Goal: Book appointment/travel/reservation

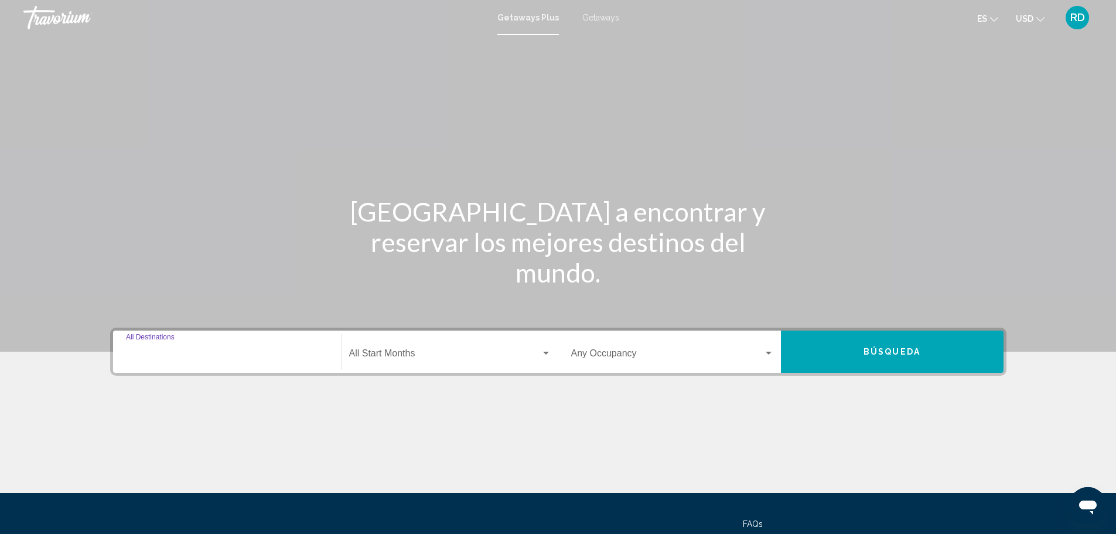
click at [145, 355] on input "Destination All Destinations" at bounding box center [227, 355] width 203 height 11
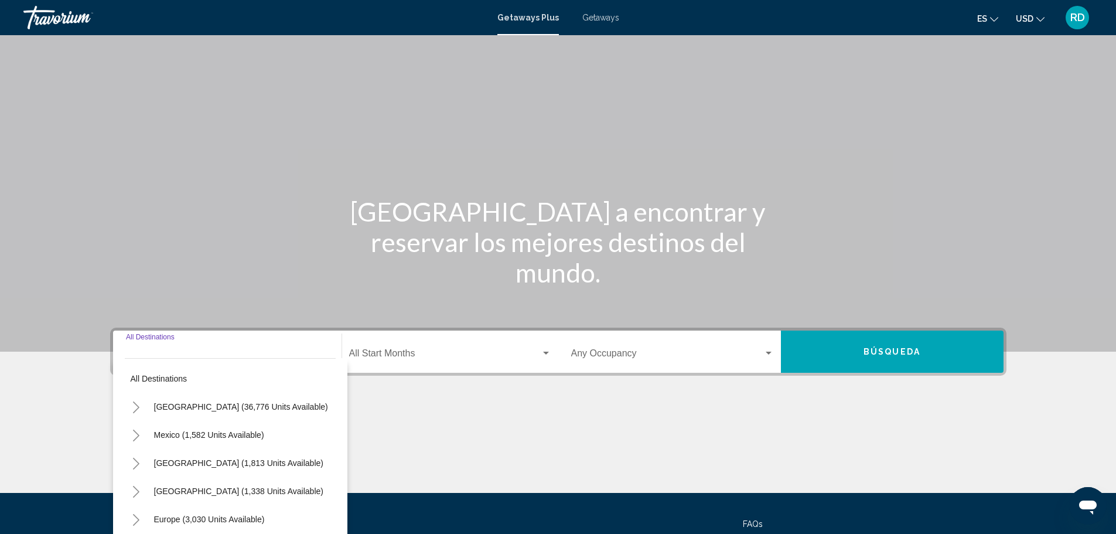
scroll to position [103, 0]
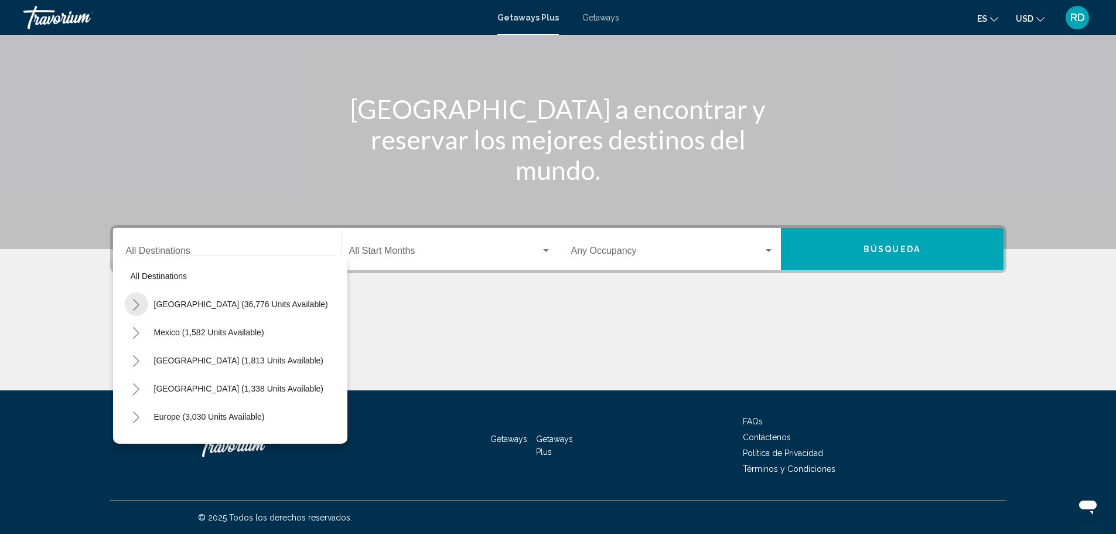
click at [135, 303] on icon "Toggle United States (36,776 units available)" at bounding box center [136, 305] width 9 height 12
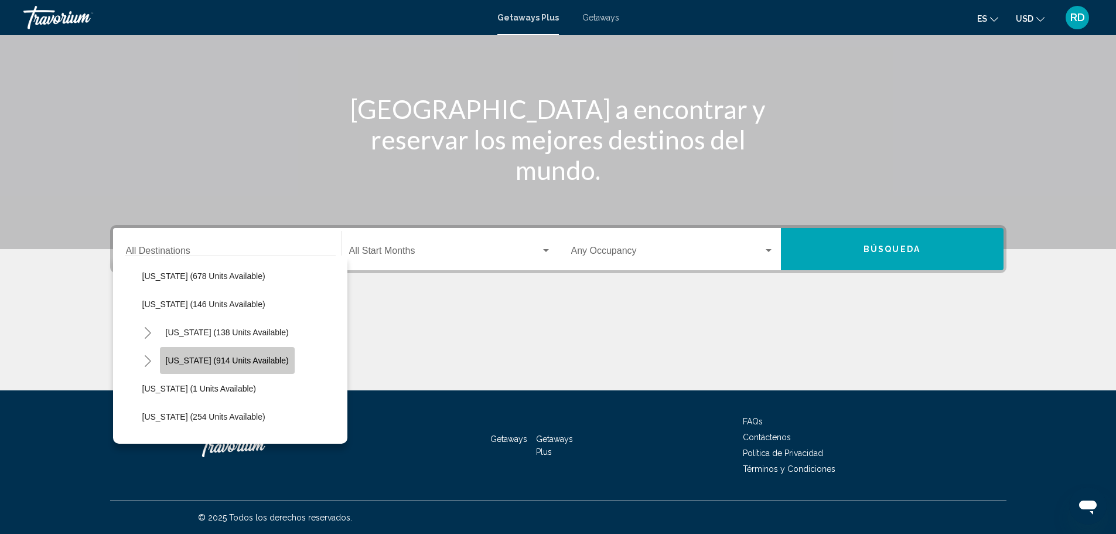
click at [220, 359] on span "[US_STATE] (914 units available)" at bounding box center [227, 360] width 123 height 9
type input "**********"
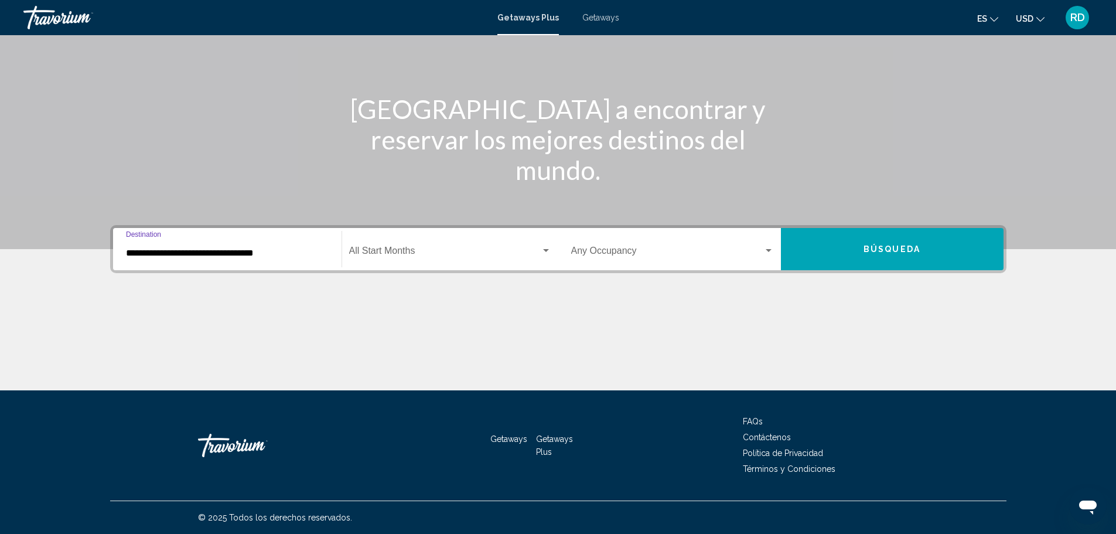
click at [151, 253] on input "**********" at bounding box center [227, 253] width 203 height 11
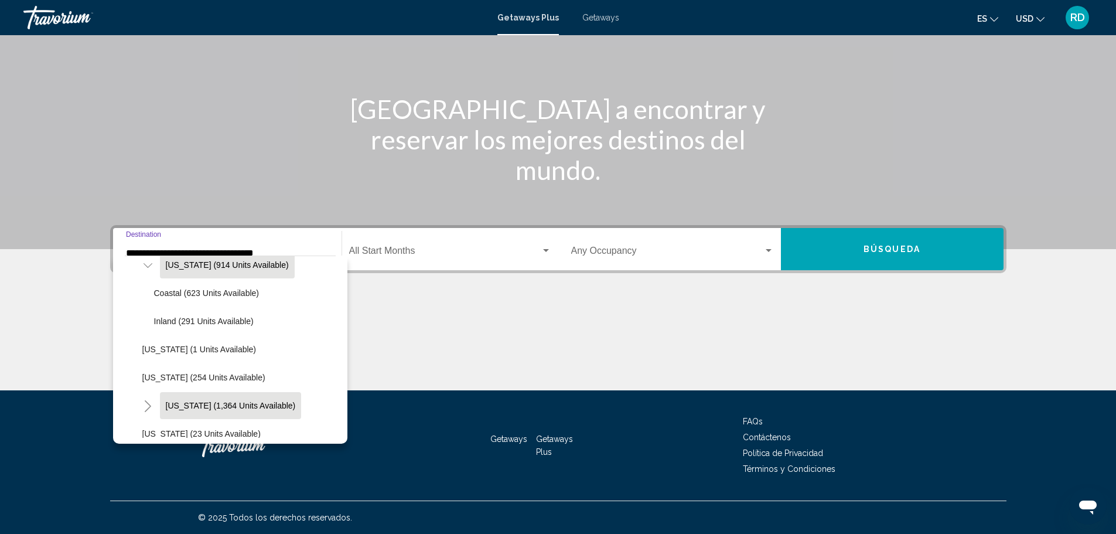
scroll to position [780, 0]
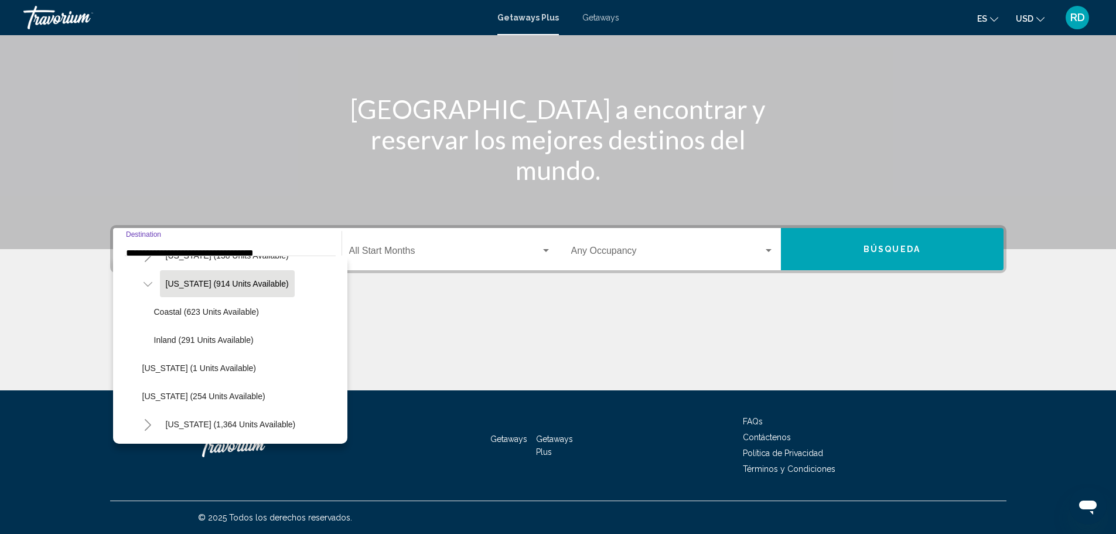
click at [250, 280] on span "[US_STATE] (914 units available)" at bounding box center [227, 283] width 123 height 9
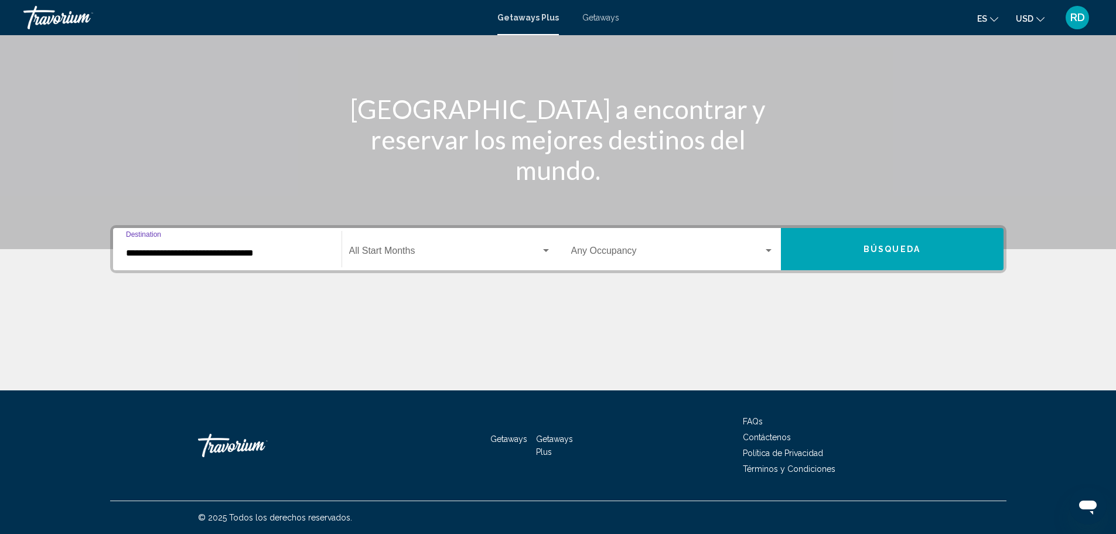
click at [514, 250] on span "Search widget" at bounding box center [445, 253] width 192 height 11
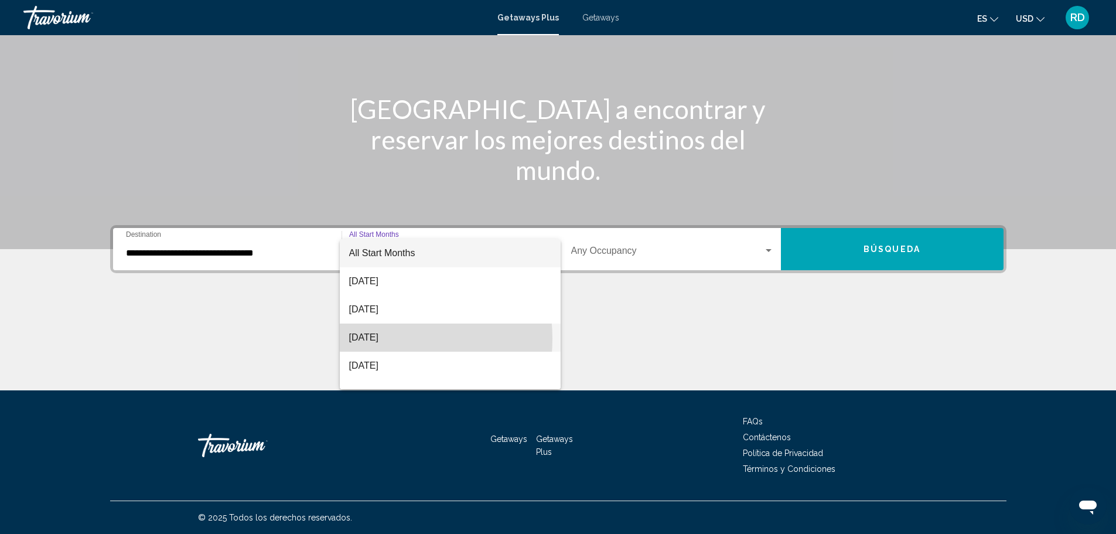
click at [377, 339] on span "[DATE]" at bounding box center [450, 338] width 202 height 28
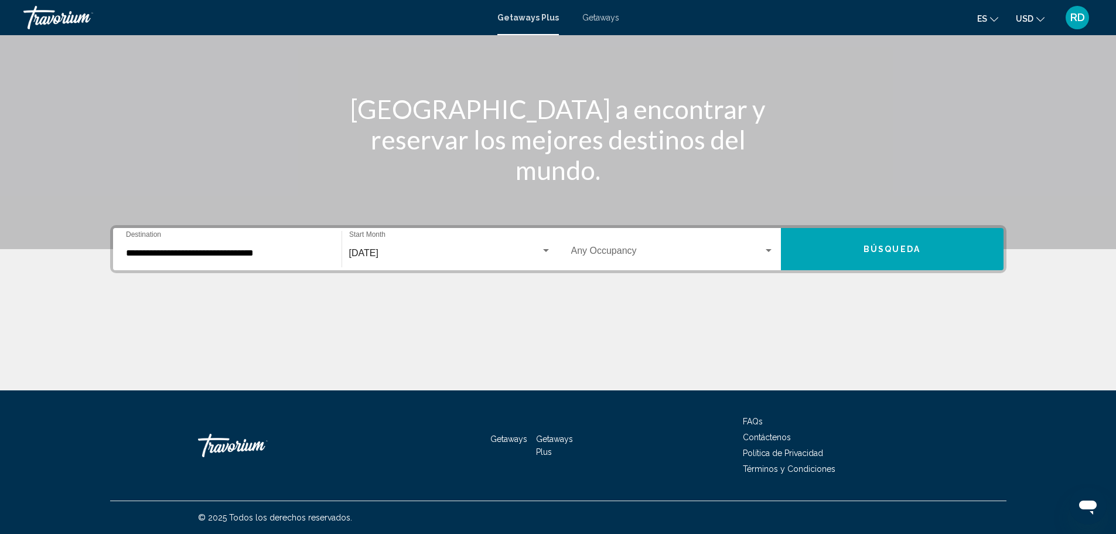
click at [631, 244] on div "Occupancy Any Occupancy" at bounding box center [672, 249] width 203 height 37
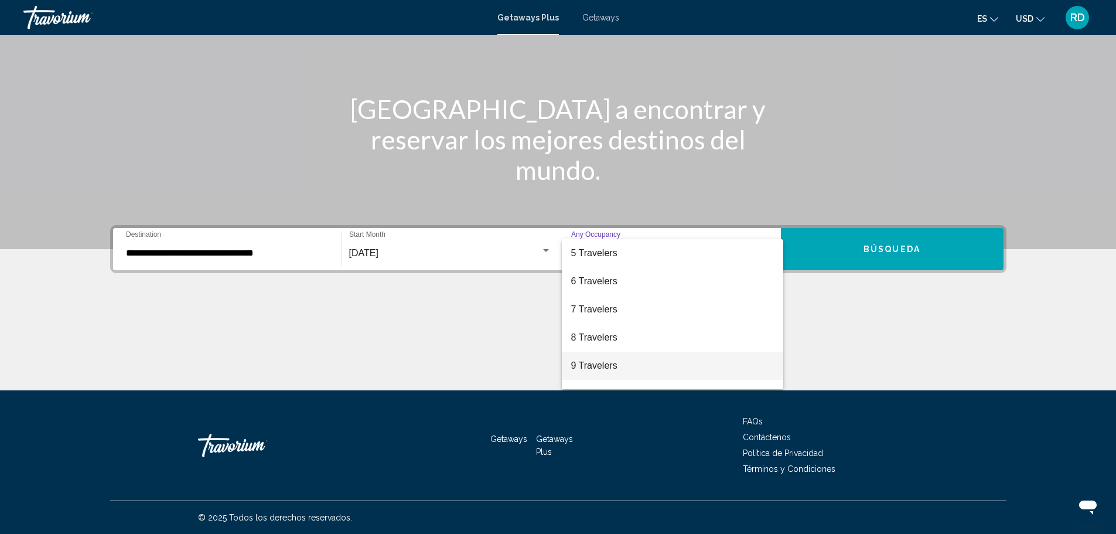
scroll to position [117, 0]
click at [603, 274] on span "6 Travelers" at bounding box center [672, 277] width 203 height 28
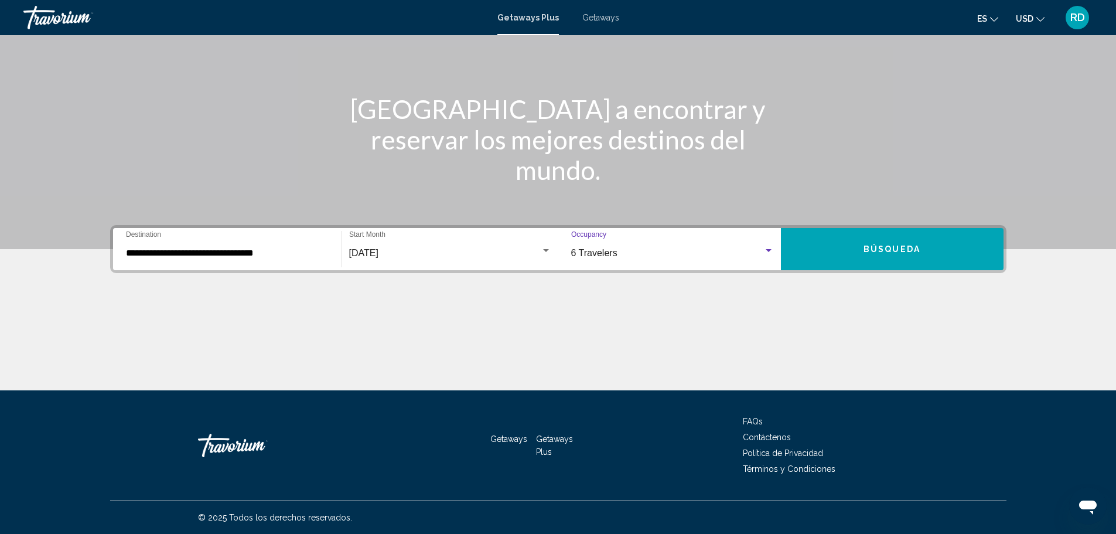
click at [833, 249] on button "Búsqueda" at bounding box center [892, 249] width 223 height 42
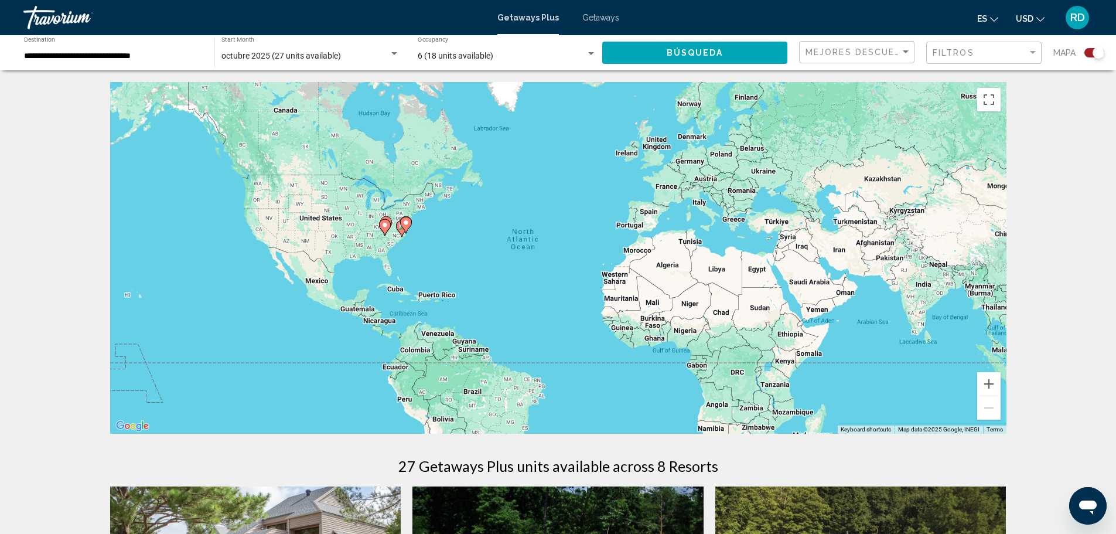
click at [593, 18] on span "Getaways" at bounding box center [601, 17] width 37 height 9
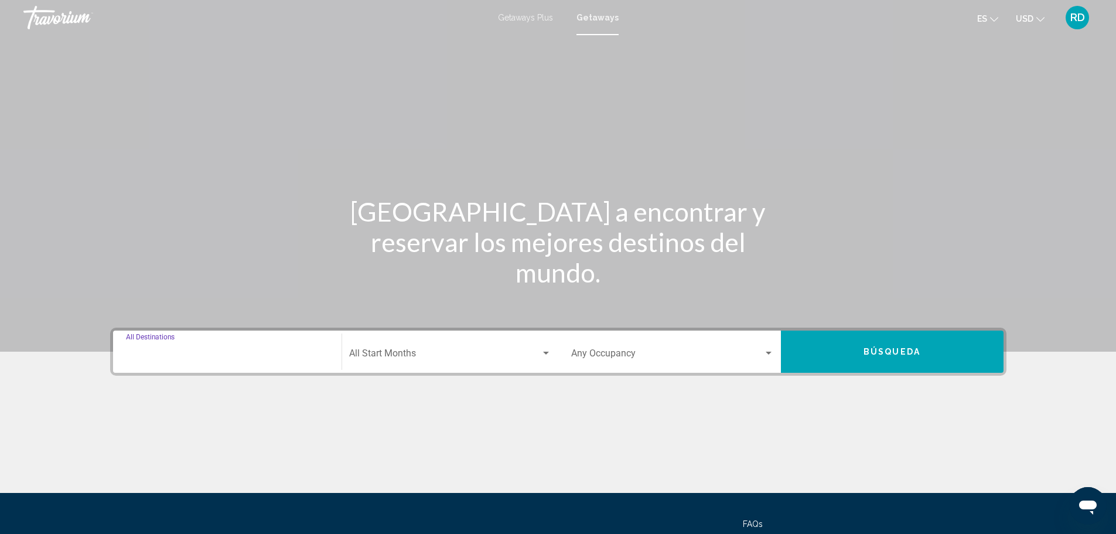
click at [159, 355] on input "Destination All Destinations" at bounding box center [227, 355] width 203 height 11
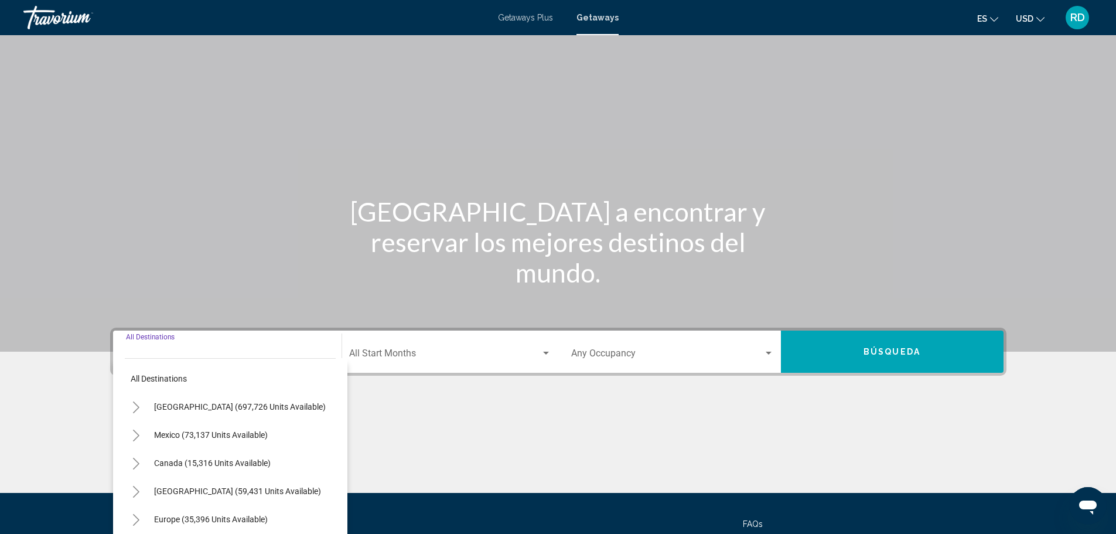
scroll to position [103, 0]
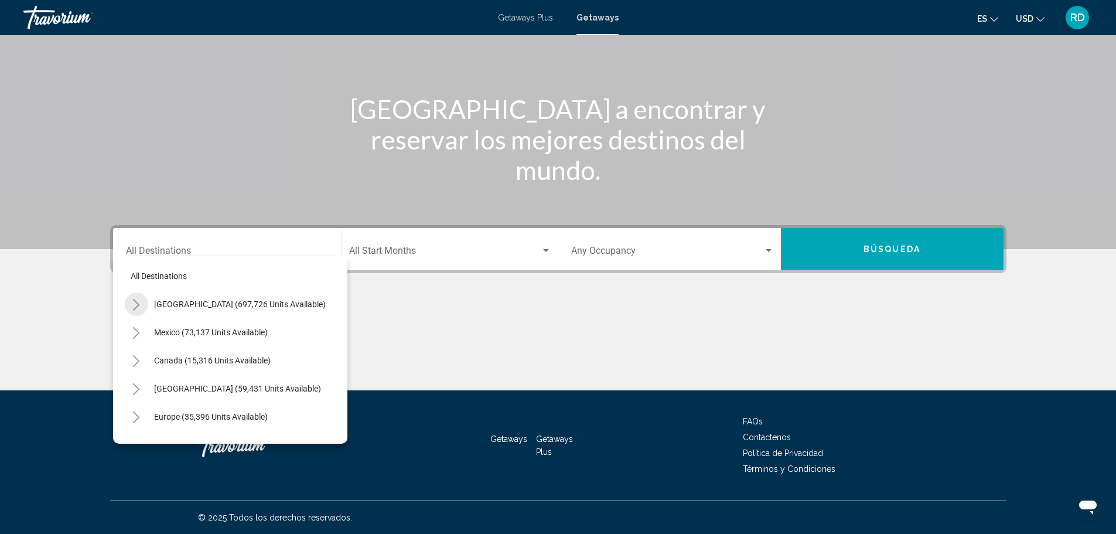
click at [134, 307] on icon "Toggle United States (697,726 units available)" at bounding box center [136, 305] width 9 height 12
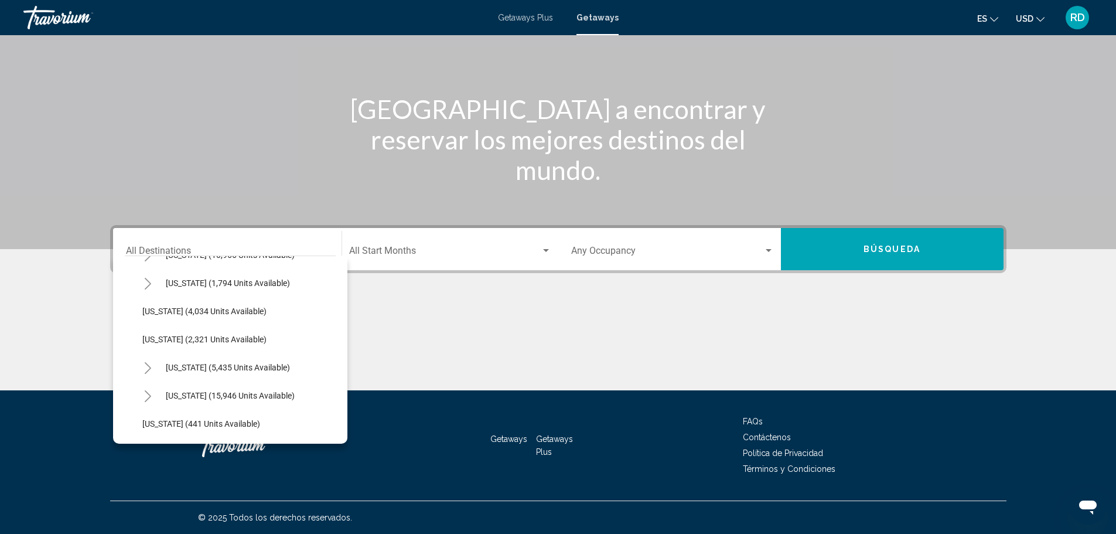
scroll to position [762, 0]
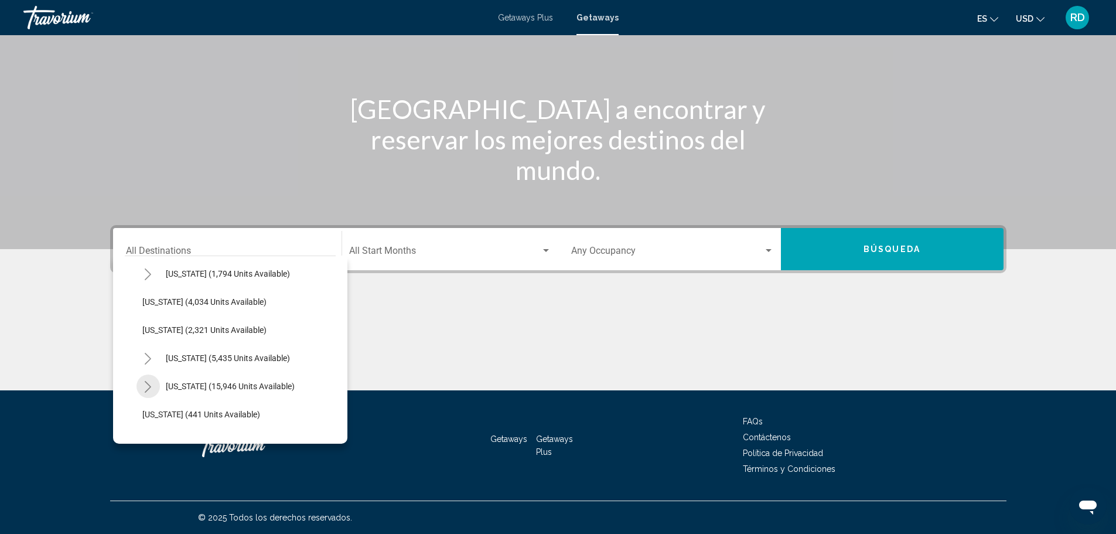
click at [147, 386] on icon "Toggle North Carolina (15,946 units available)" at bounding box center [148, 387] width 9 height 12
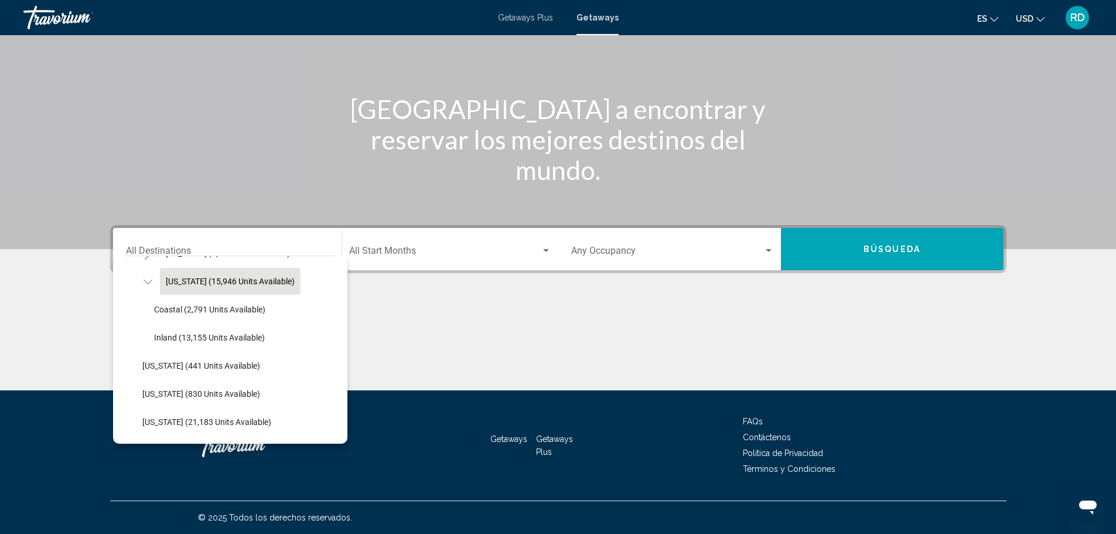
scroll to position [879, 0]
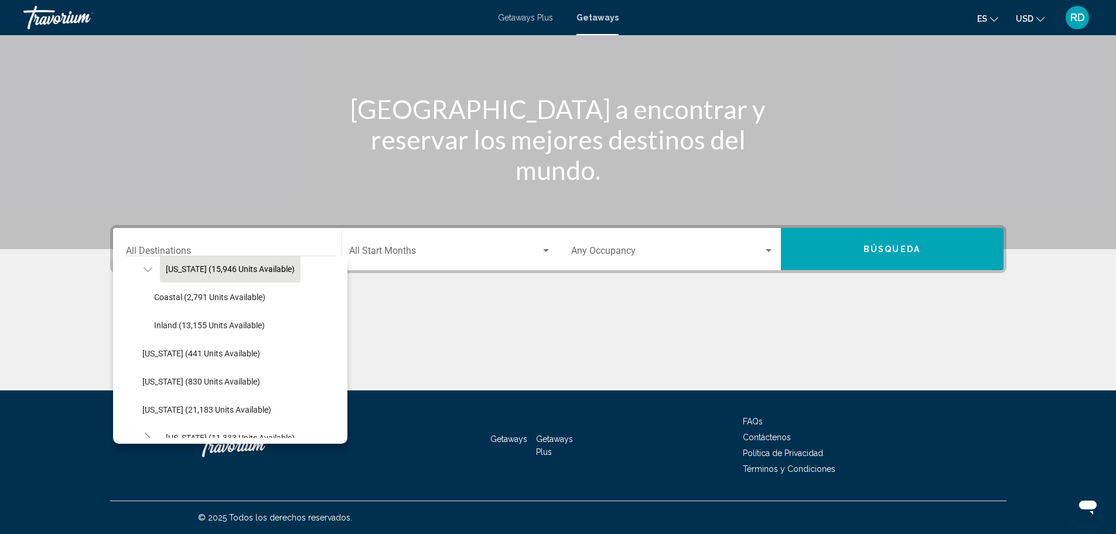
click at [238, 265] on span "[US_STATE] (15,946 units available)" at bounding box center [230, 268] width 129 height 9
type input "**********"
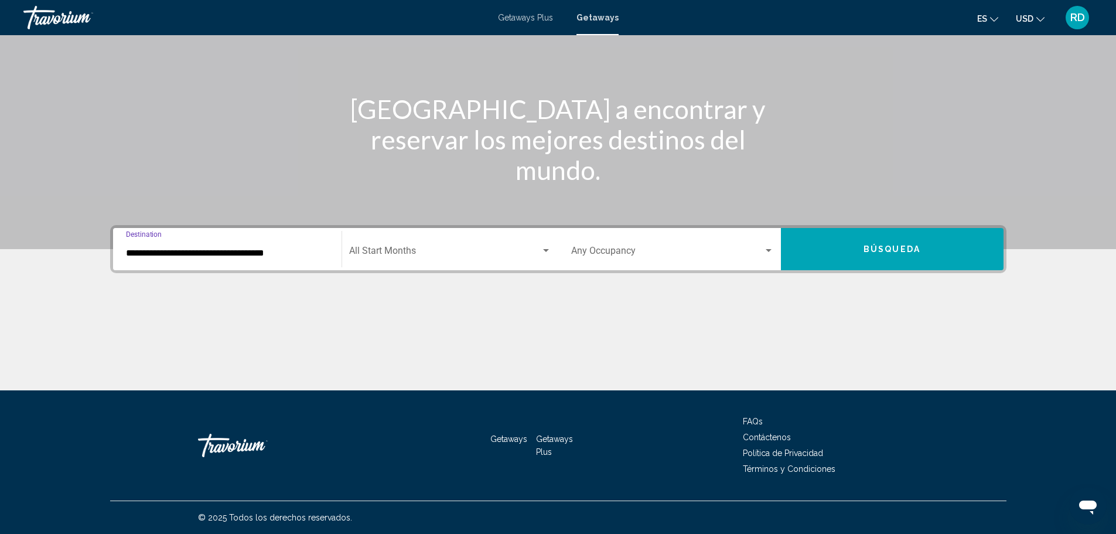
click at [510, 241] on div "Start Month All Start Months" at bounding box center [450, 249] width 202 height 37
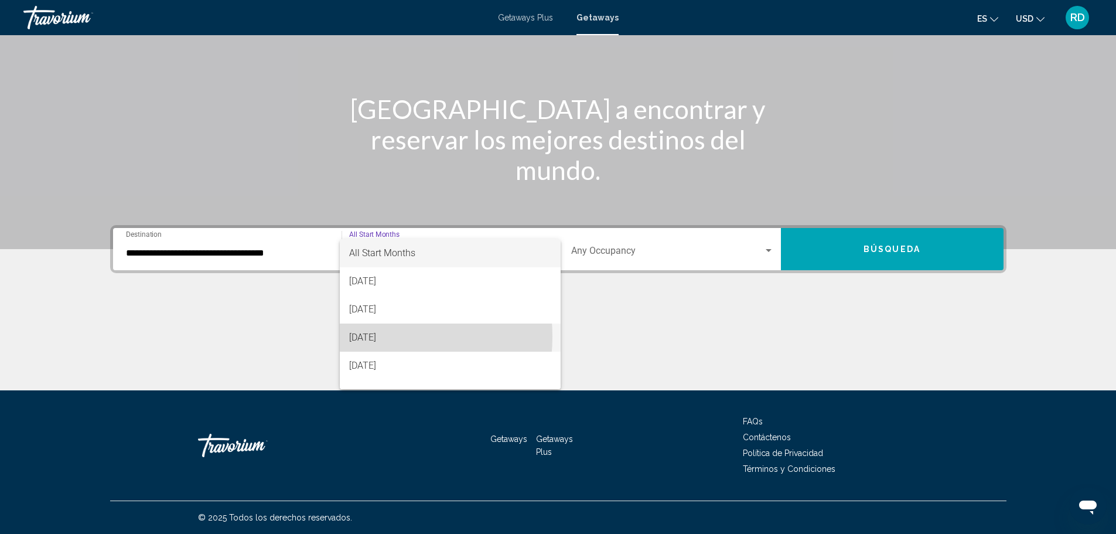
click at [368, 336] on span "[DATE]" at bounding box center [450, 338] width 202 height 28
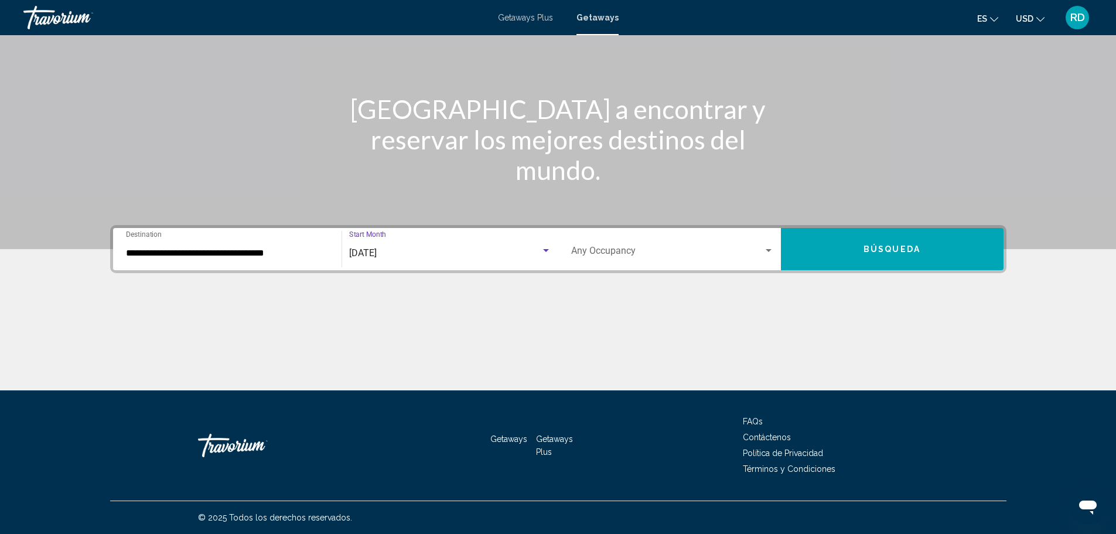
click at [620, 247] on div "Occupancy Any Occupancy" at bounding box center [672, 249] width 203 height 37
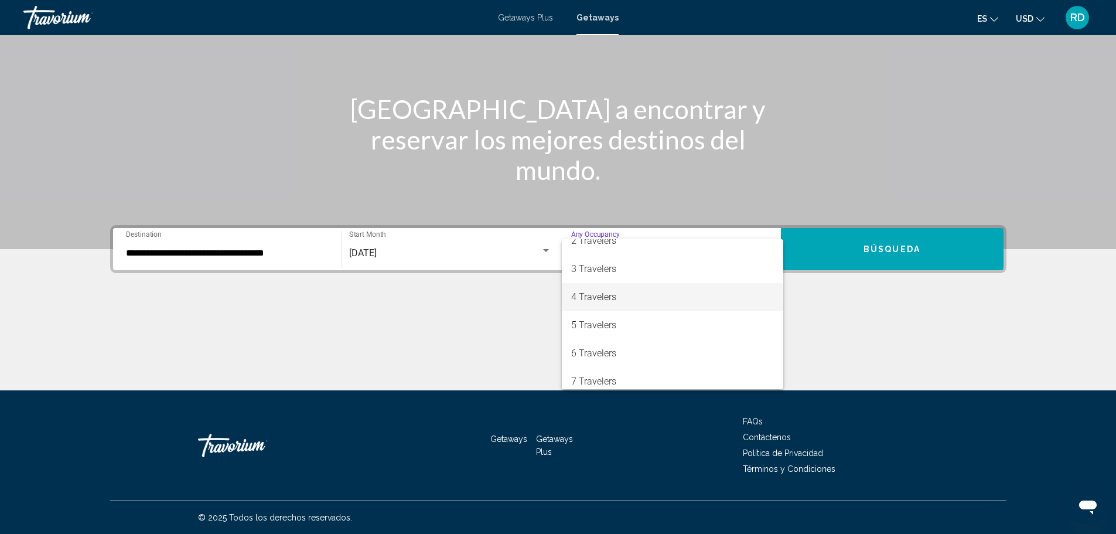
scroll to position [59, 0]
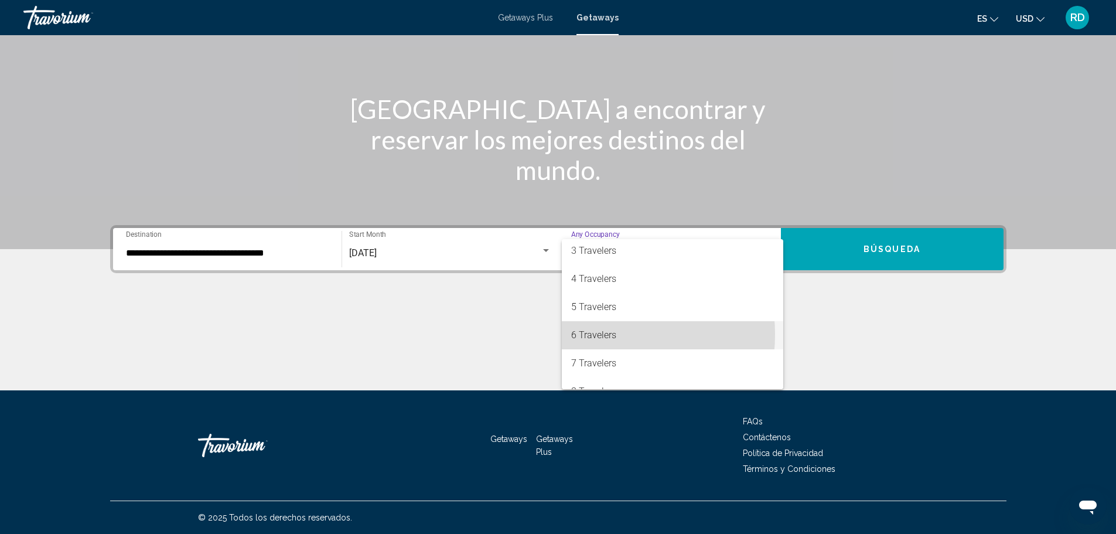
click at [584, 334] on span "6 Travelers" at bounding box center [672, 335] width 203 height 28
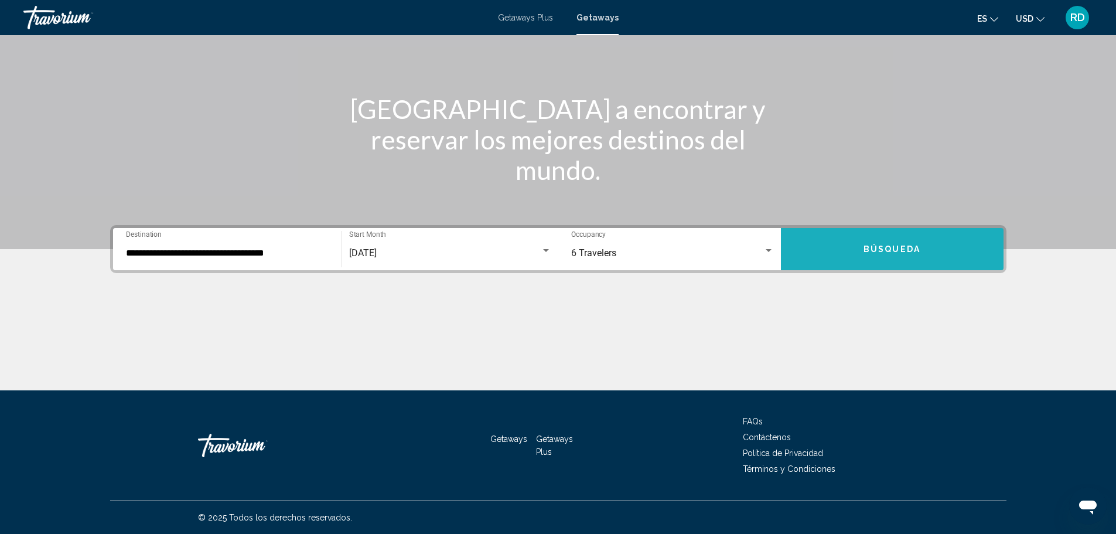
click at [838, 241] on button "Búsqueda" at bounding box center [892, 249] width 223 height 42
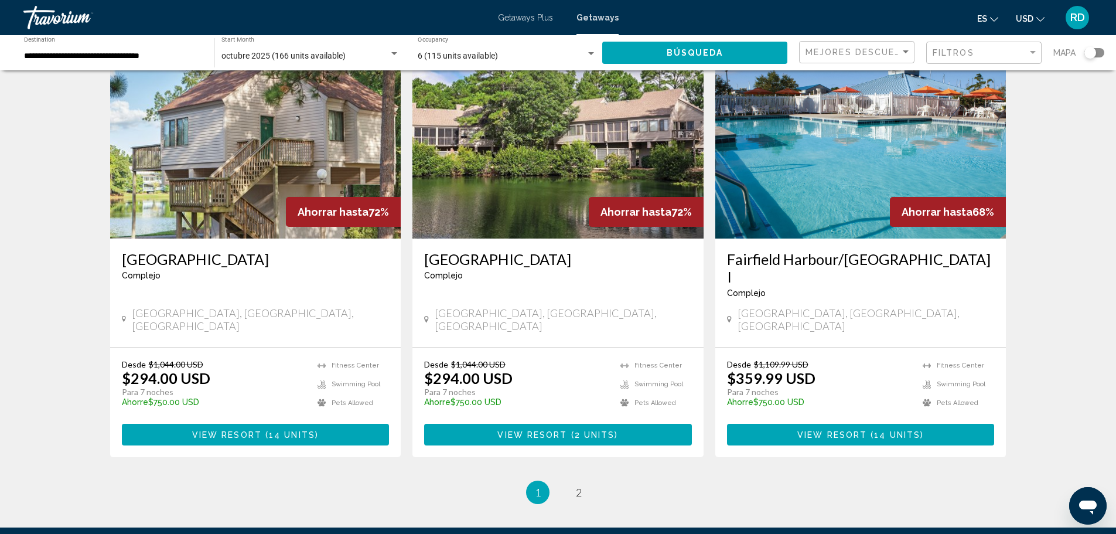
scroll to position [1394, 0]
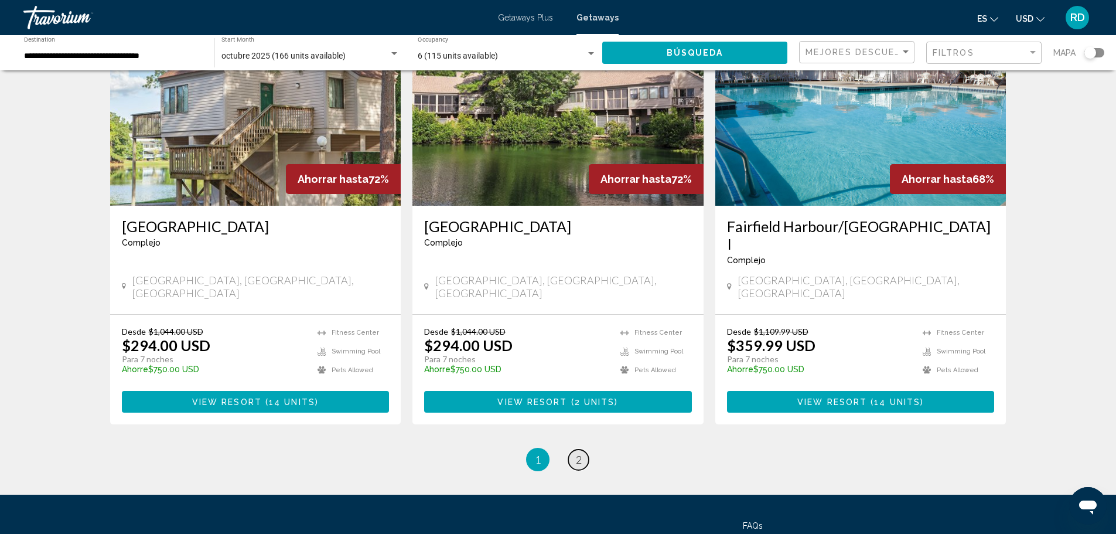
click at [573, 450] on link "page 2" at bounding box center [579, 460] width 21 height 21
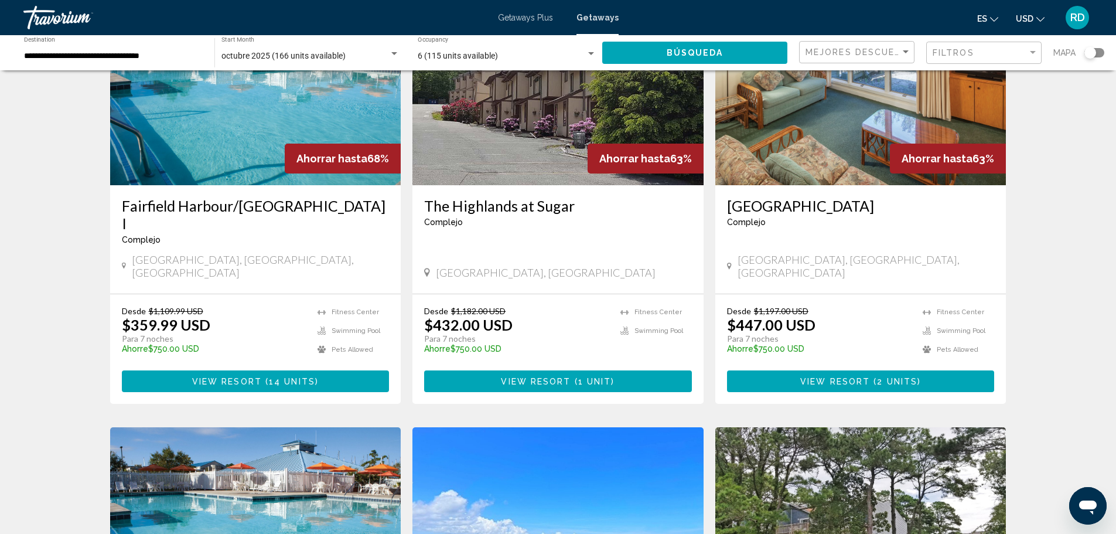
scroll to position [59, 0]
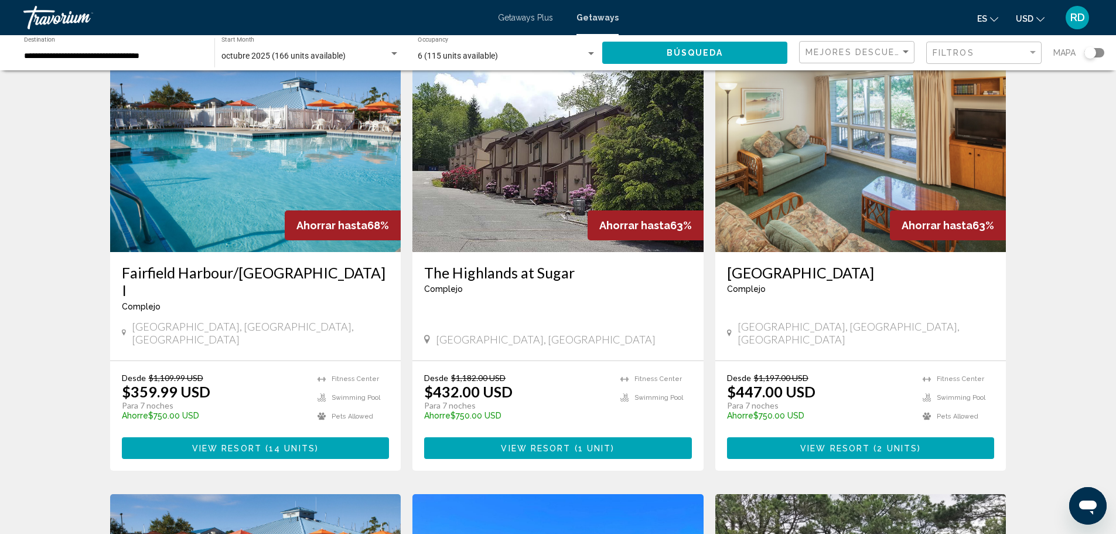
click at [487, 175] on img "Main content" at bounding box center [558, 158] width 291 height 188
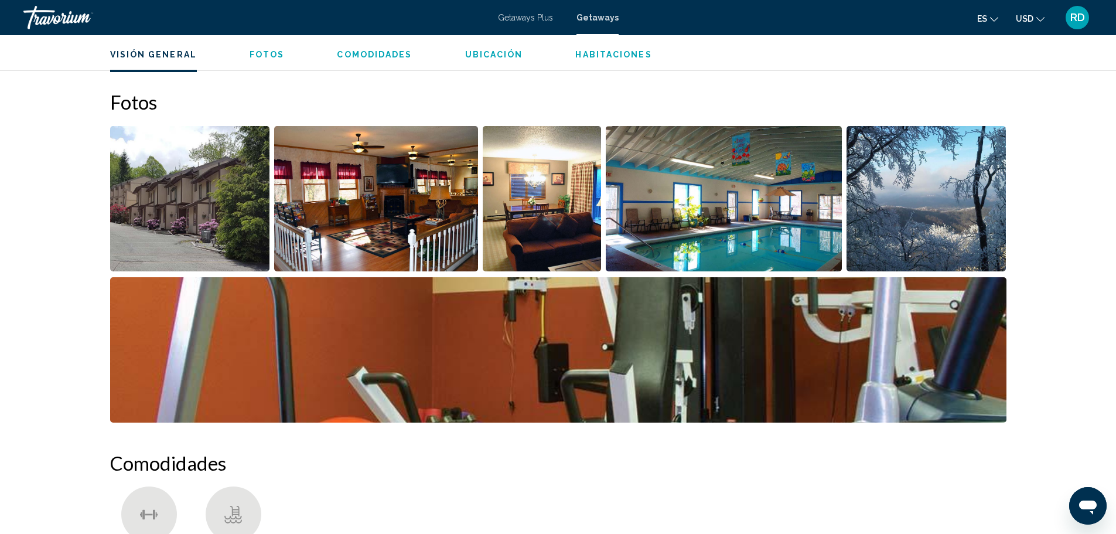
scroll to position [462, 0]
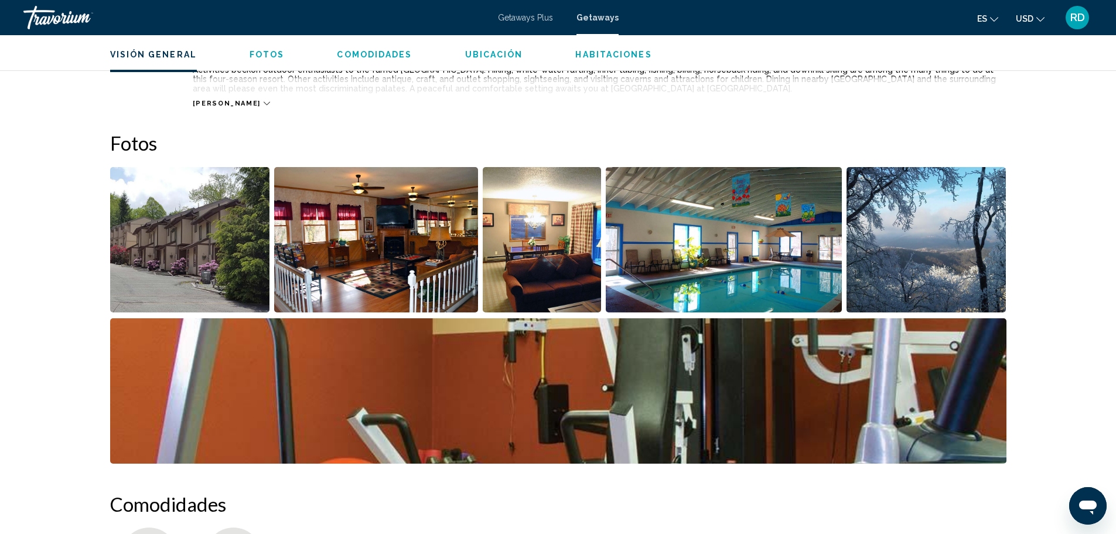
click at [526, 260] on img "Open full-screen image slider" at bounding box center [542, 239] width 119 height 145
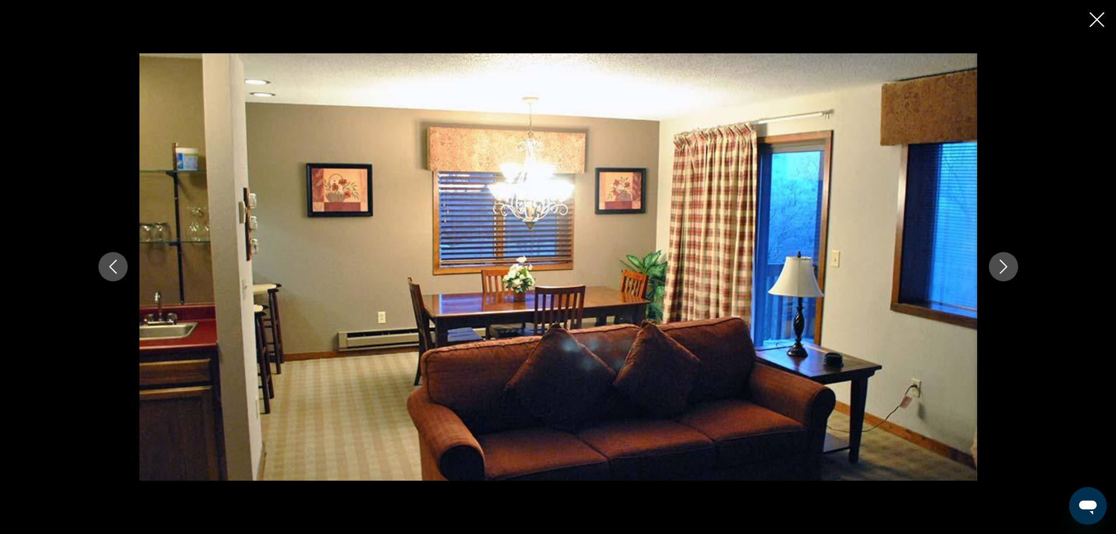
click at [111, 271] on icon "Previous image" at bounding box center [113, 267] width 14 height 14
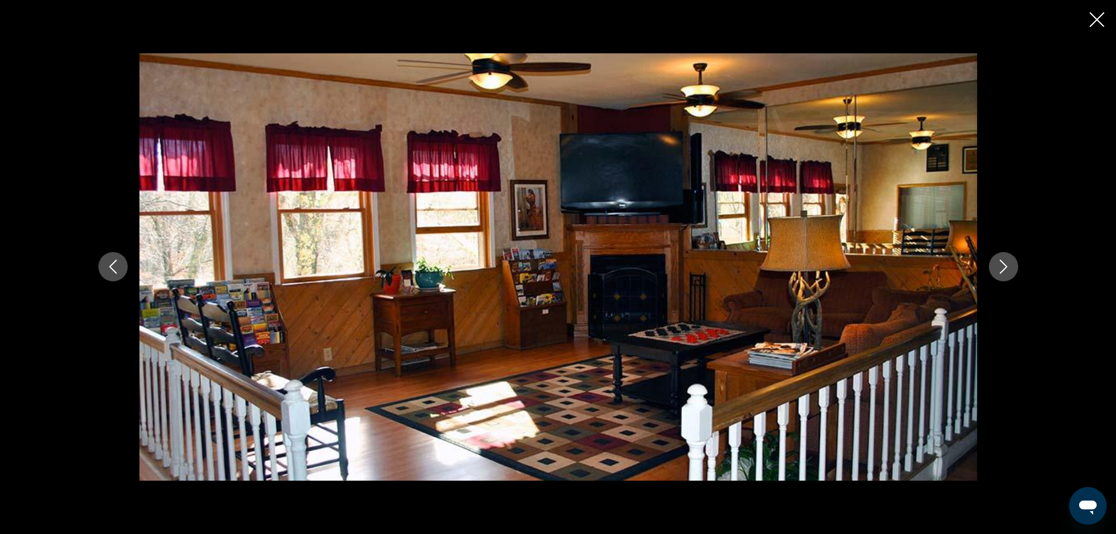
click at [111, 271] on icon "Previous image" at bounding box center [113, 267] width 14 height 14
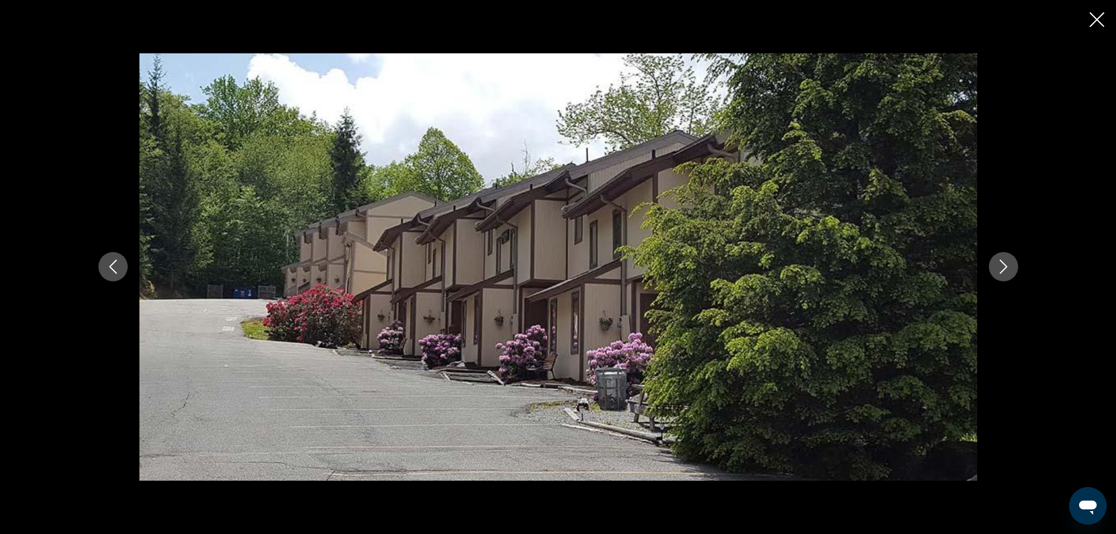
scroll to position [696, 0]
click at [113, 268] on icon "Previous image" at bounding box center [113, 267] width 14 height 14
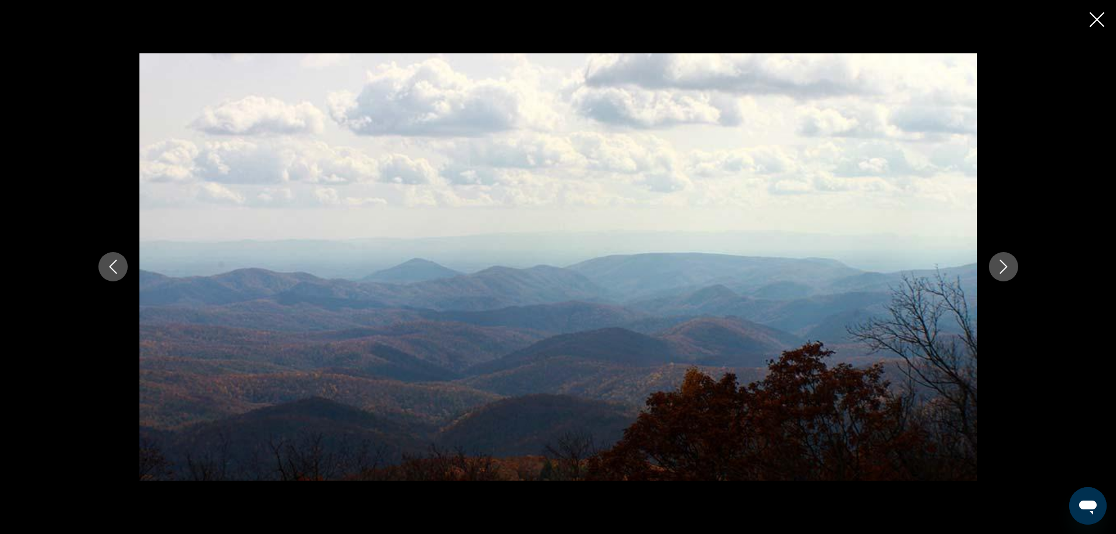
click at [114, 265] on icon "Previous image" at bounding box center [113, 267] width 14 height 14
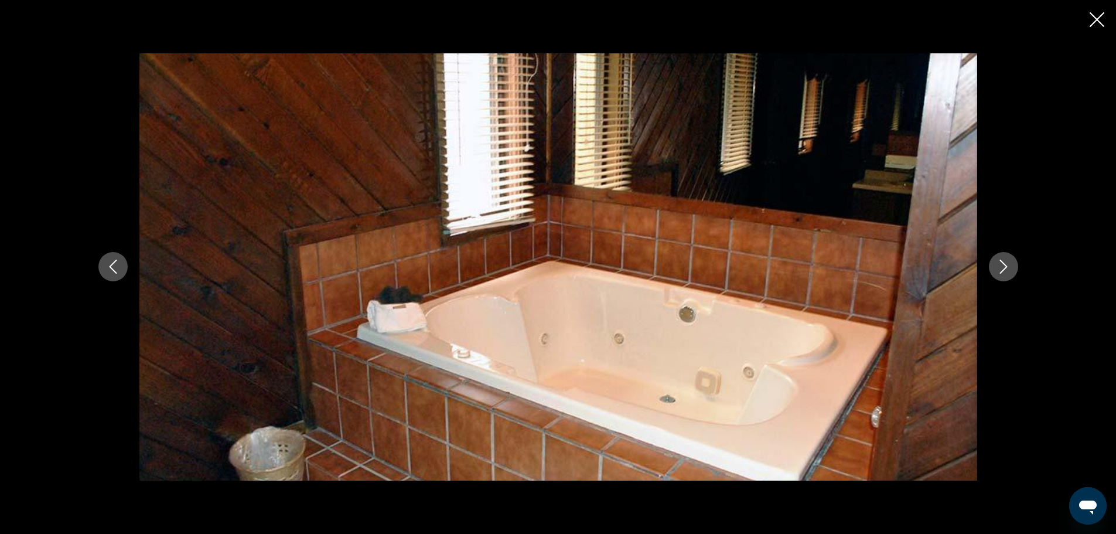
click at [114, 265] on icon "Previous image" at bounding box center [113, 267] width 14 height 14
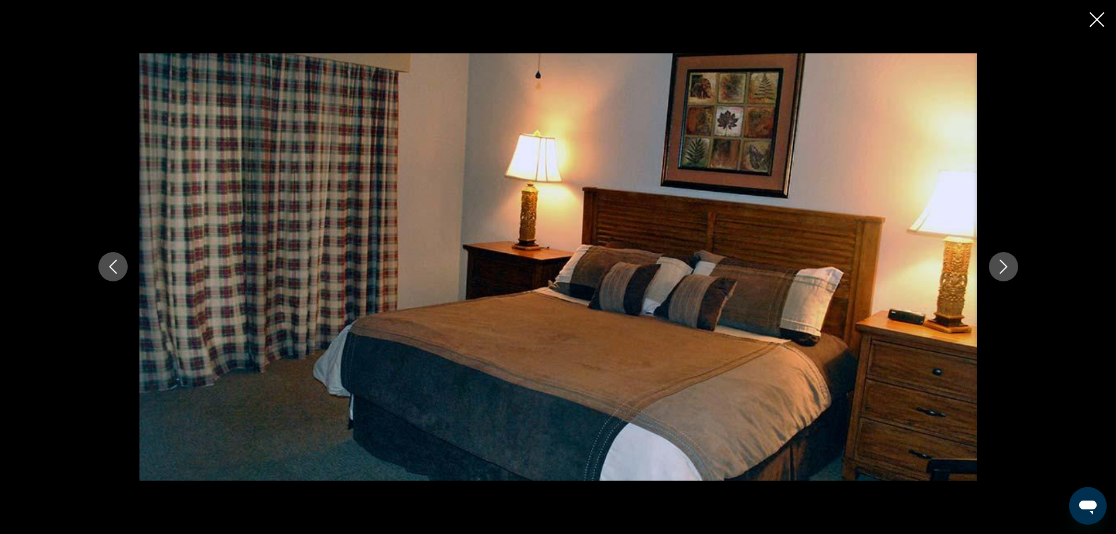
click at [114, 265] on icon "Previous image" at bounding box center [113, 267] width 14 height 14
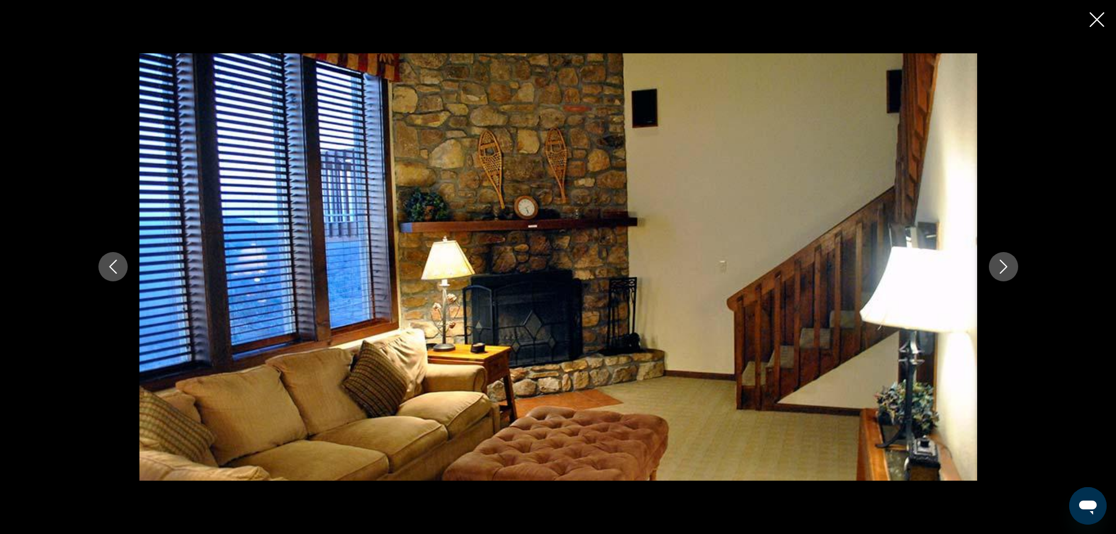
click at [114, 265] on icon "Previous image" at bounding box center [113, 267] width 14 height 14
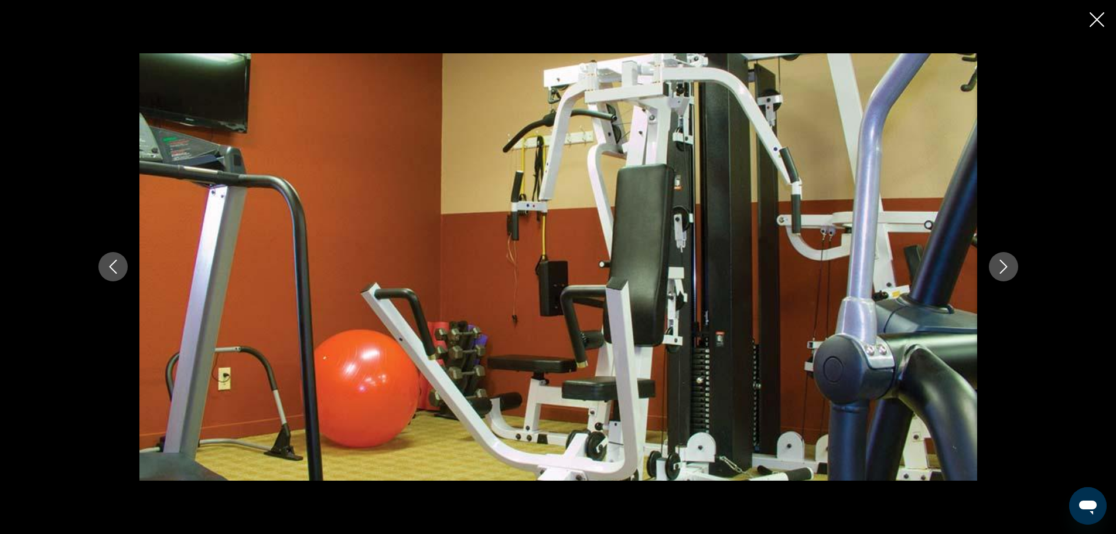
click at [114, 265] on icon "Previous image" at bounding box center [113, 267] width 14 height 14
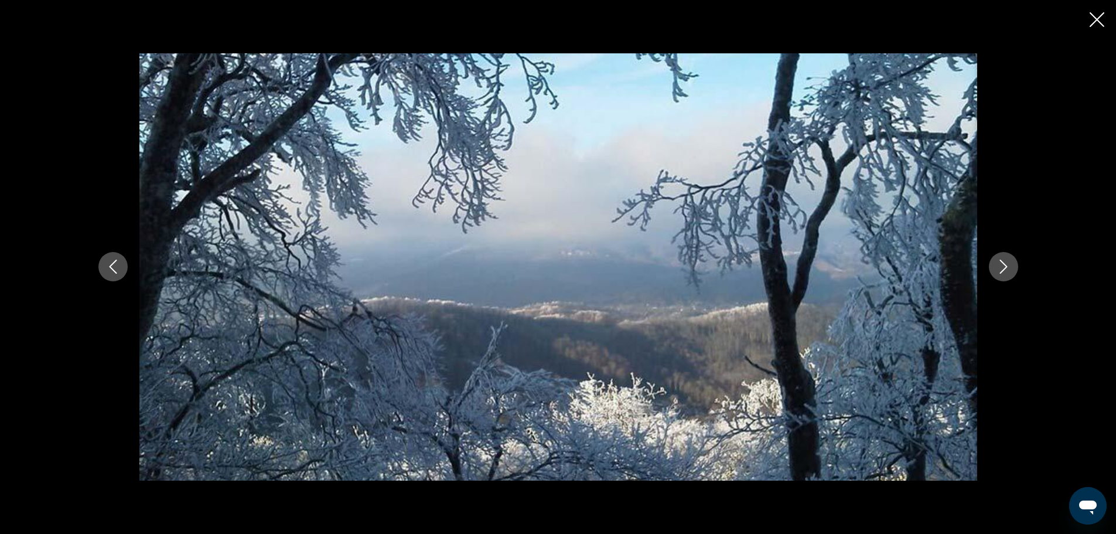
click at [114, 265] on icon "Previous image" at bounding box center [113, 267] width 14 height 14
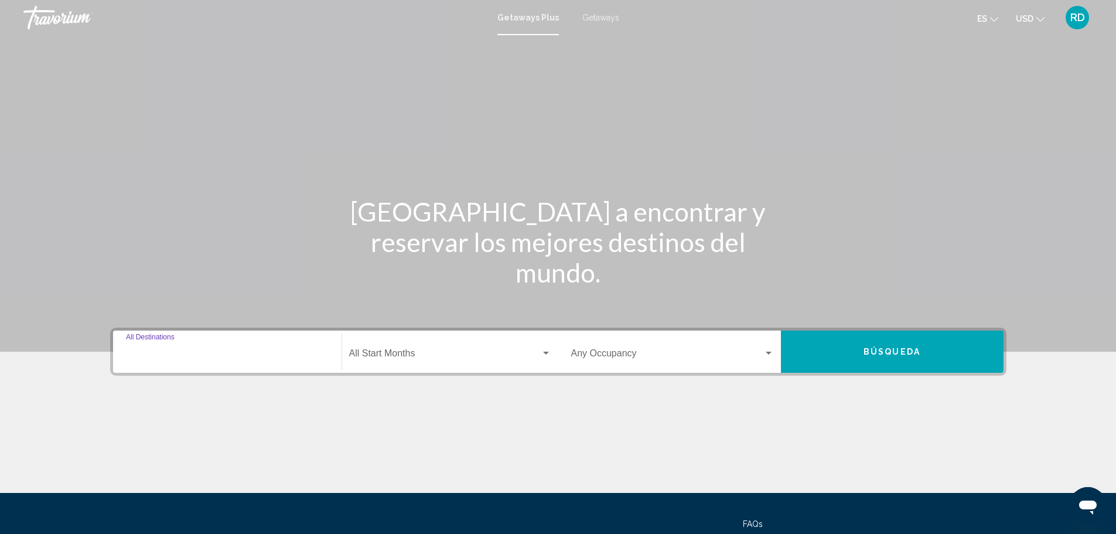
click at [158, 350] on input "Destination All Destinations" at bounding box center [227, 355] width 203 height 11
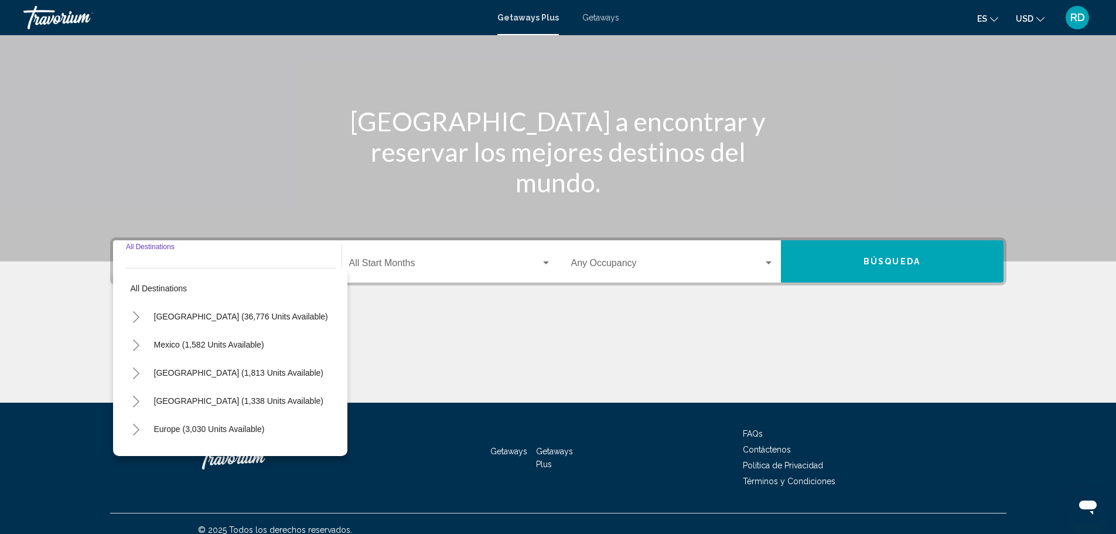
scroll to position [103, 0]
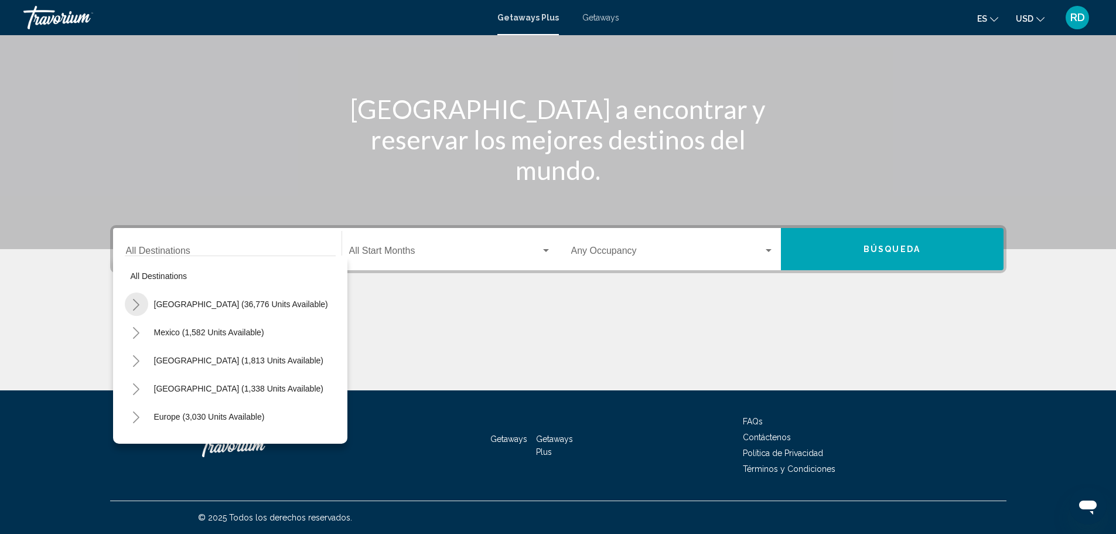
click at [134, 304] on icon "Toggle United States (36,776 units available)" at bounding box center [136, 305] width 9 height 12
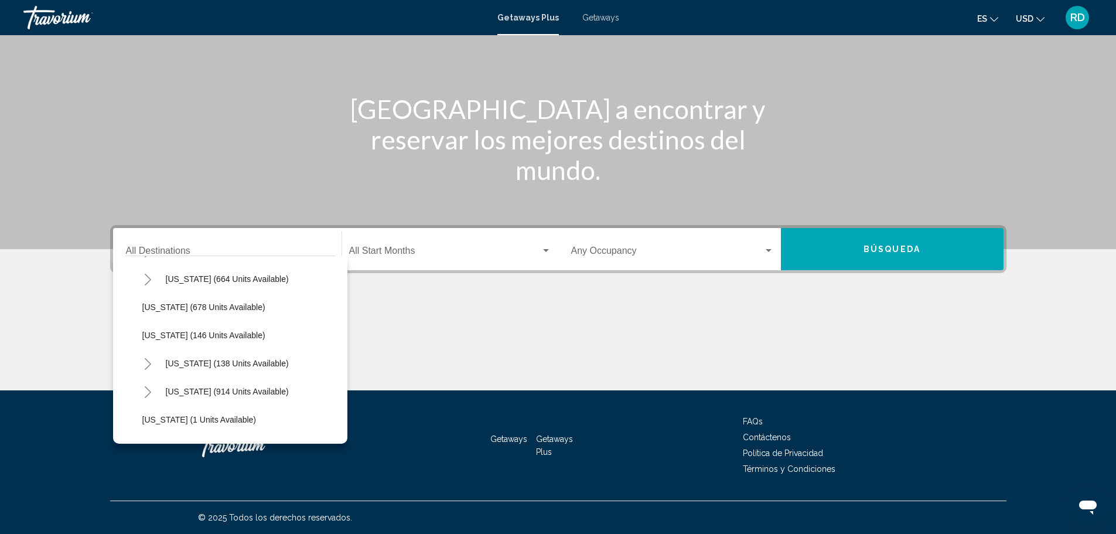
scroll to position [703, 0]
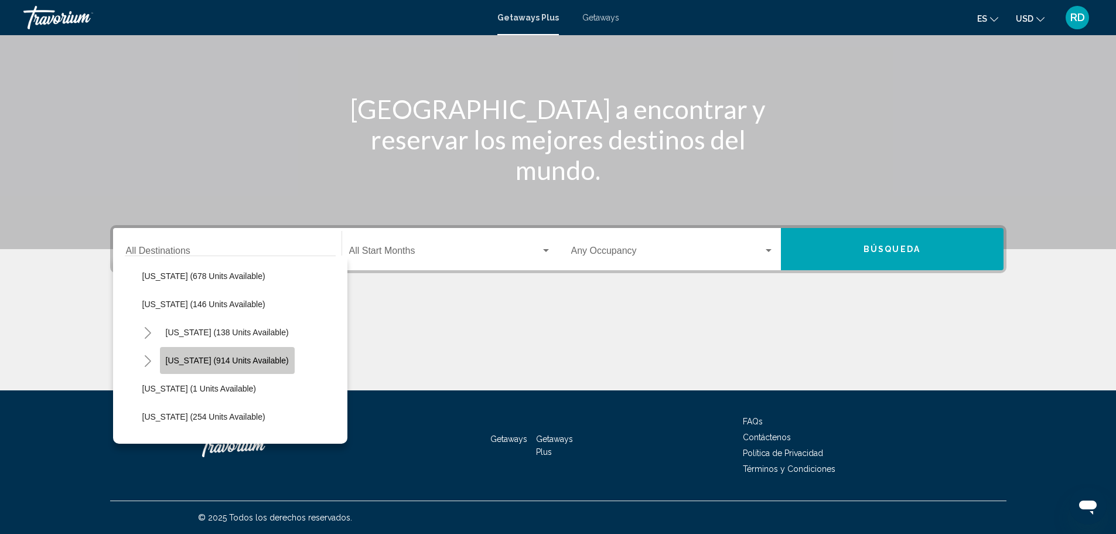
click at [235, 356] on span "[US_STATE] (914 units available)" at bounding box center [227, 360] width 123 height 9
type input "**********"
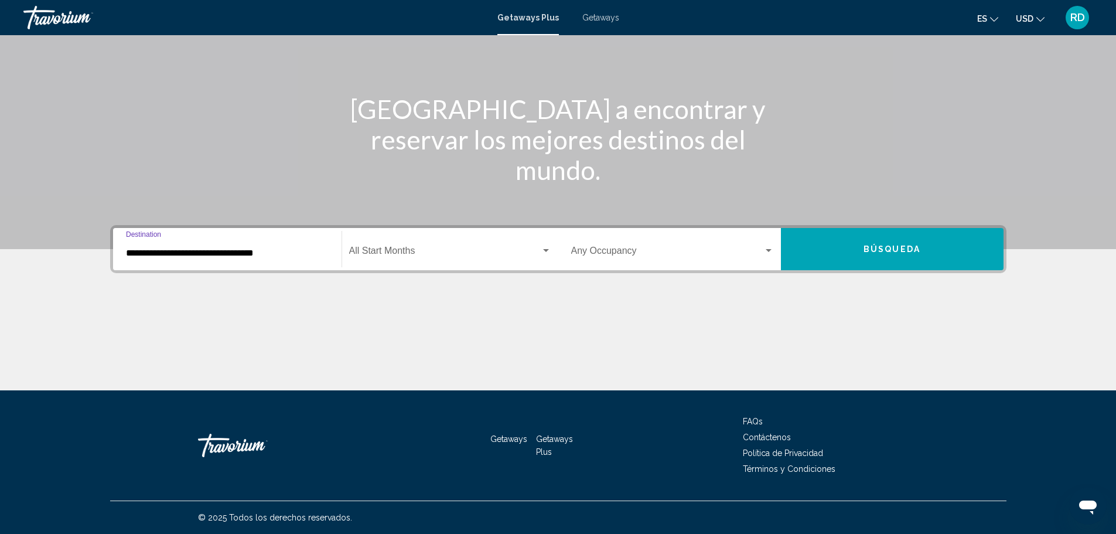
click at [401, 247] on div "Start Month All Start Months" at bounding box center [450, 249] width 202 height 37
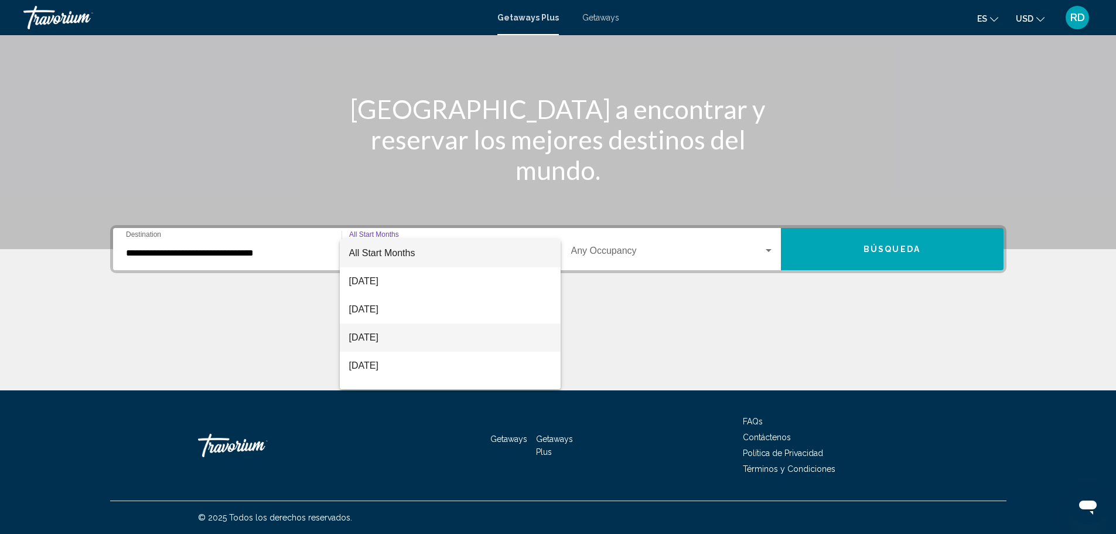
click at [399, 335] on span "[DATE]" at bounding box center [450, 338] width 202 height 28
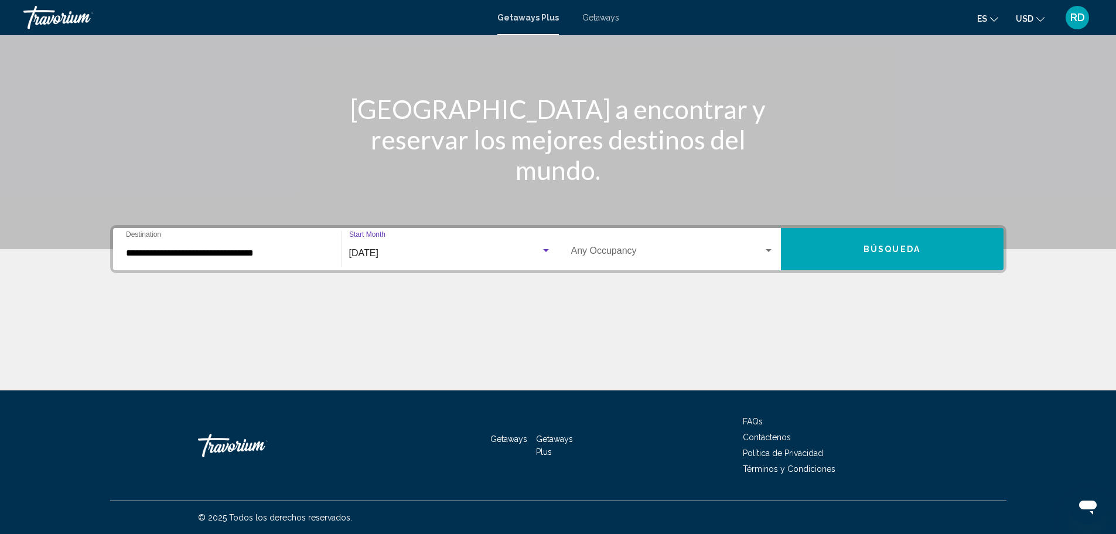
click at [644, 251] on span "Search widget" at bounding box center [667, 253] width 192 height 11
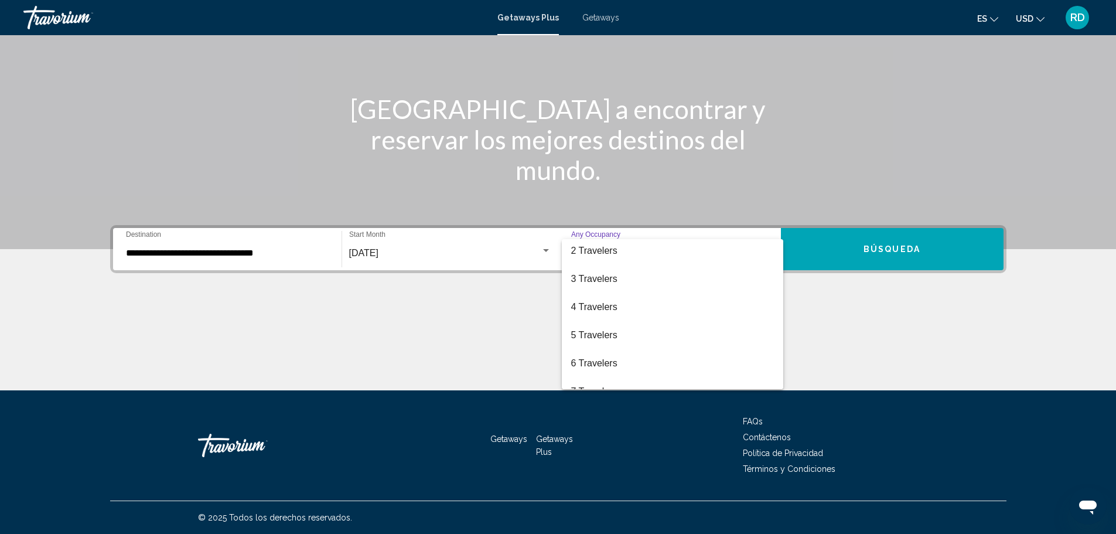
scroll to position [33, 0]
click at [602, 356] on span "6 Travelers" at bounding box center [672, 360] width 203 height 28
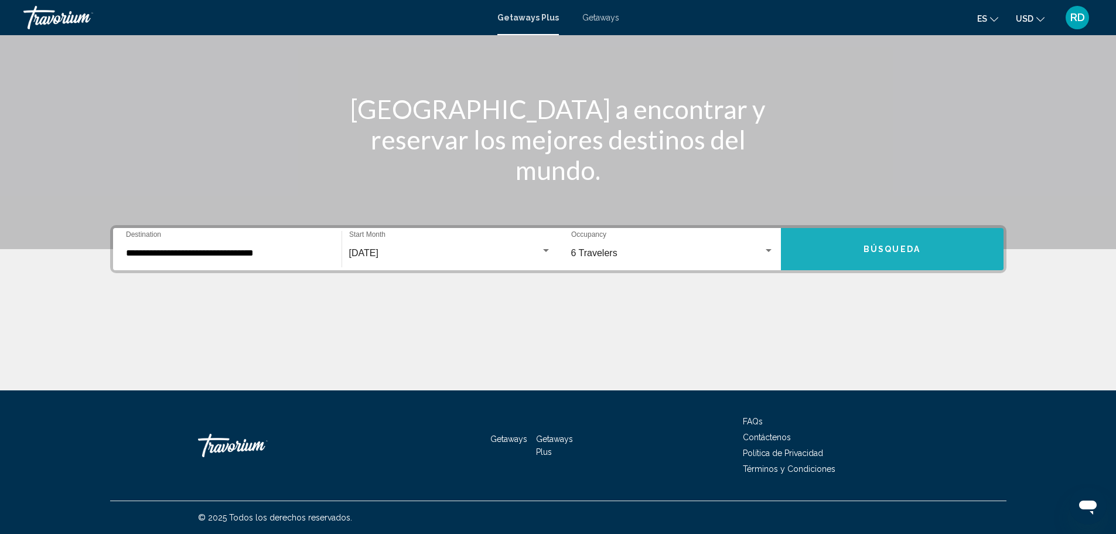
click at [862, 244] on button "Búsqueda" at bounding box center [892, 249] width 223 height 42
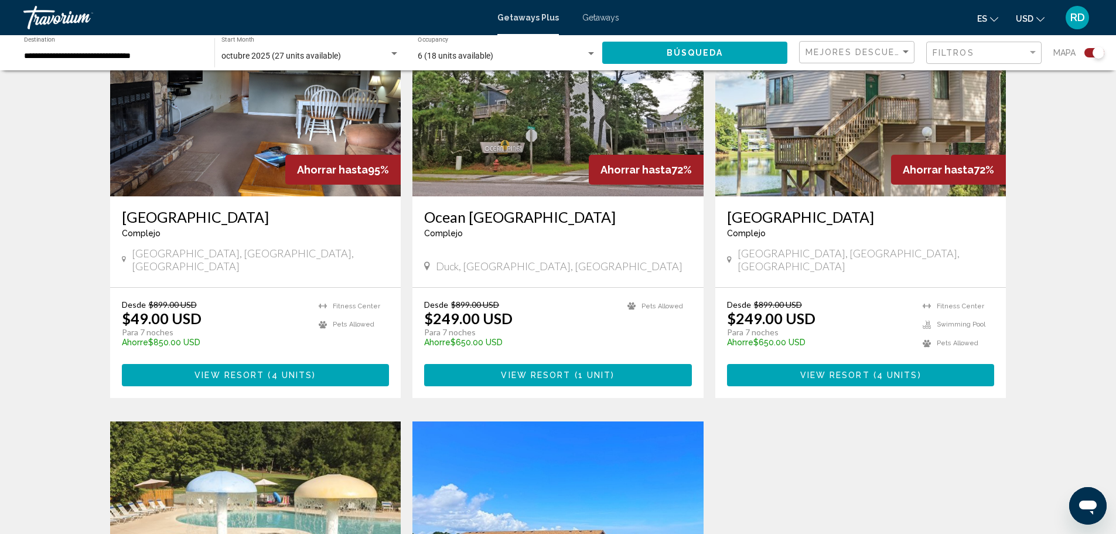
scroll to position [890, 0]
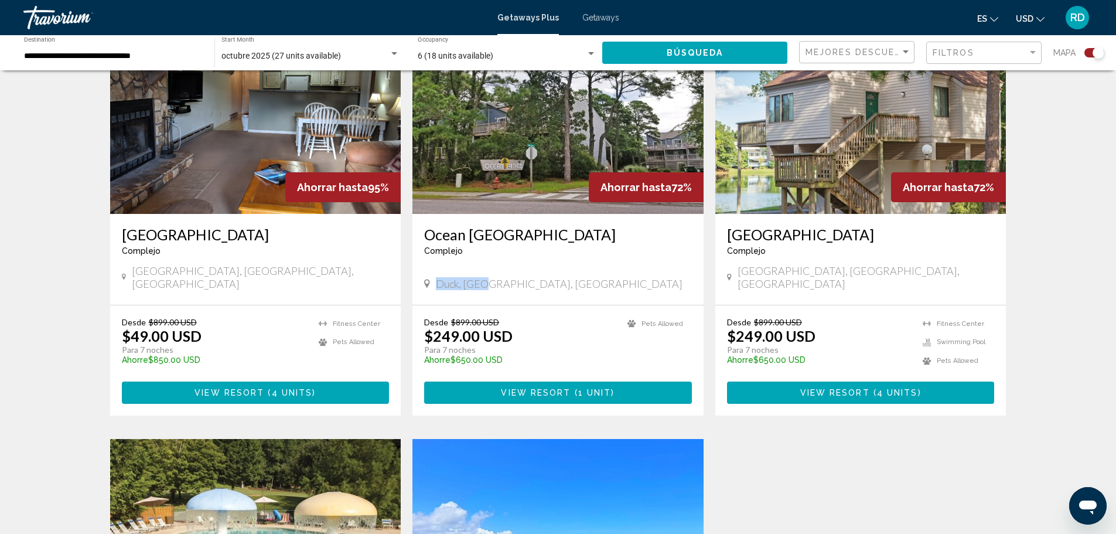
drag, startPoint x: 484, startPoint y: 241, endPoint x: 439, endPoint y: 240, distance: 45.1
click at [439, 277] on span "Duck, [GEOGRAPHIC_DATA], [GEOGRAPHIC_DATA]" at bounding box center [559, 283] width 247 height 13
copy span "Duck, NC,"
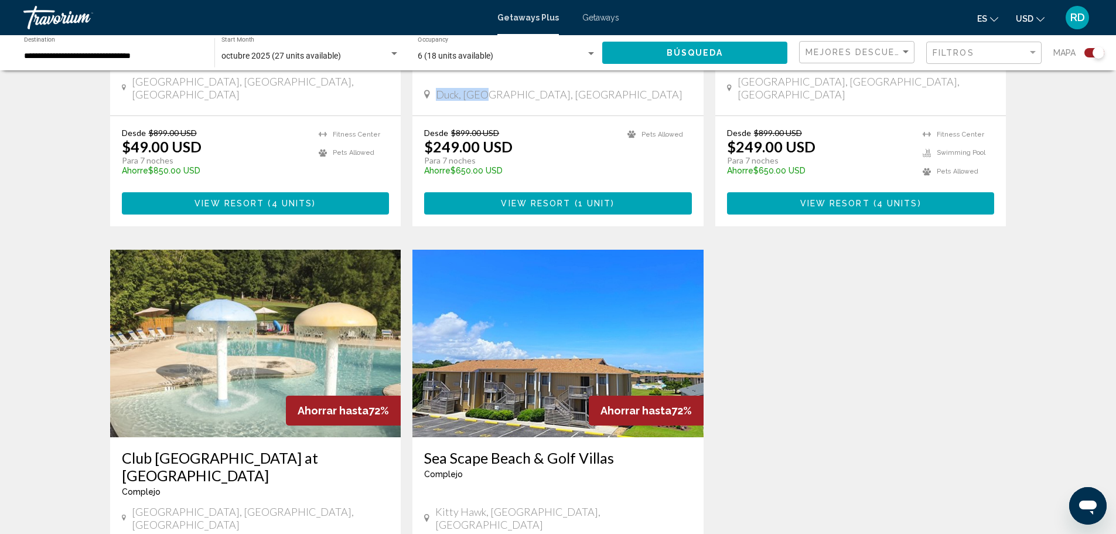
scroll to position [1066, 0]
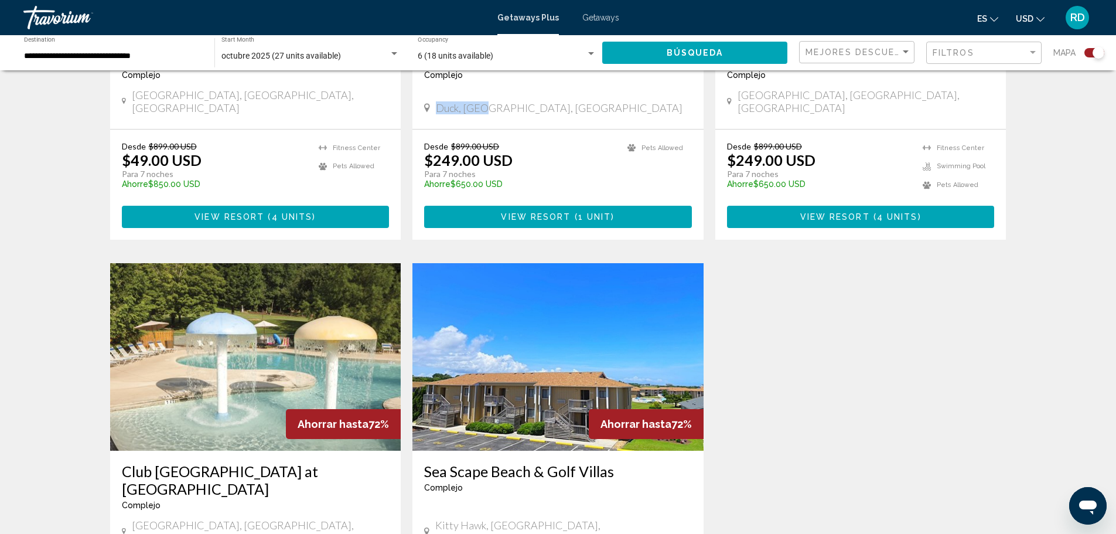
click at [254, 362] on img "Main content" at bounding box center [255, 357] width 291 height 188
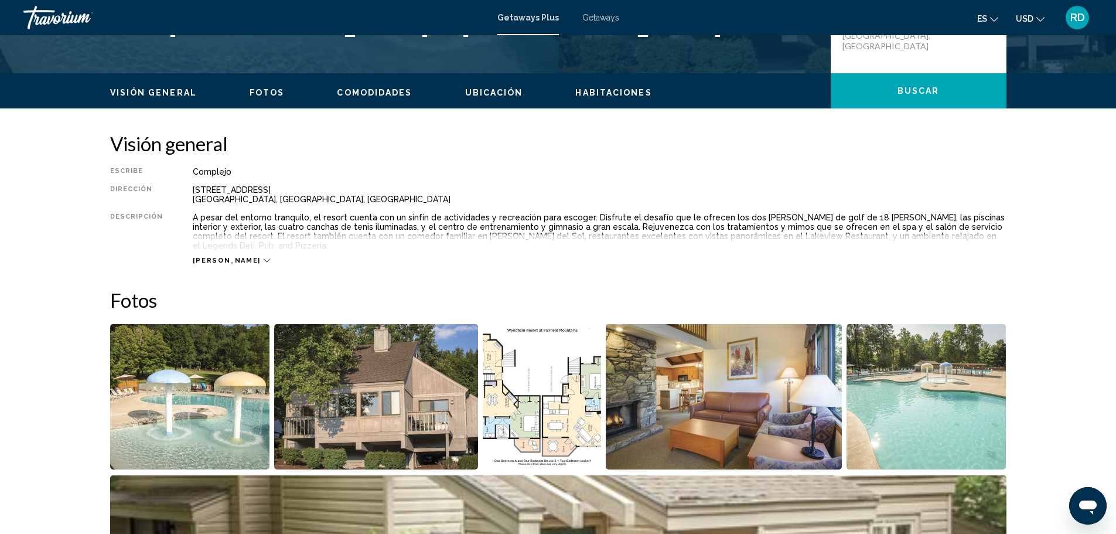
scroll to position [234, 0]
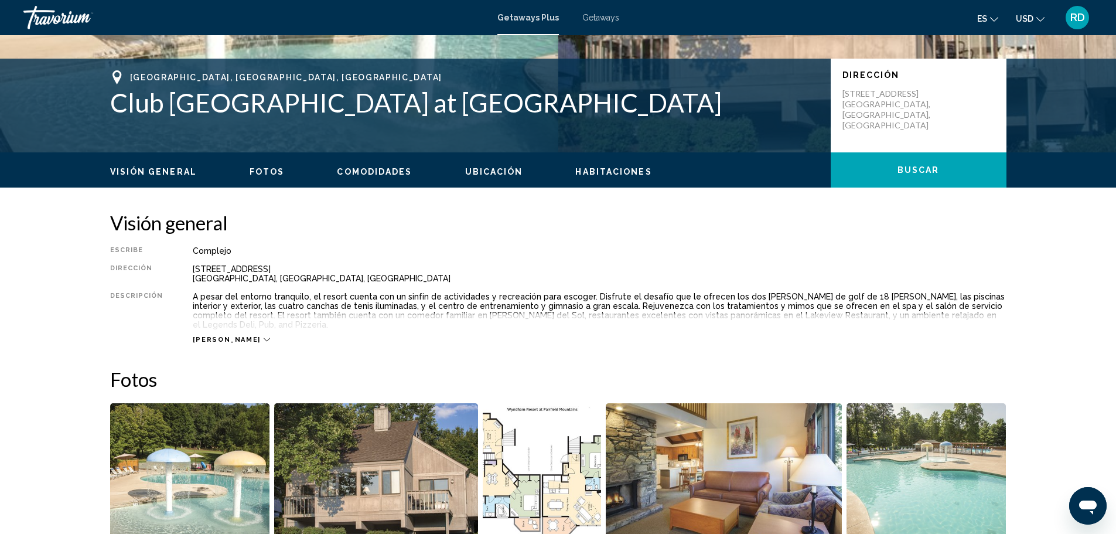
click at [223, 336] on div "[PERSON_NAME]" at bounding box center [231, 340] width 77 height 8
